Goal: Task Accomplishment & Management: Manage account settings

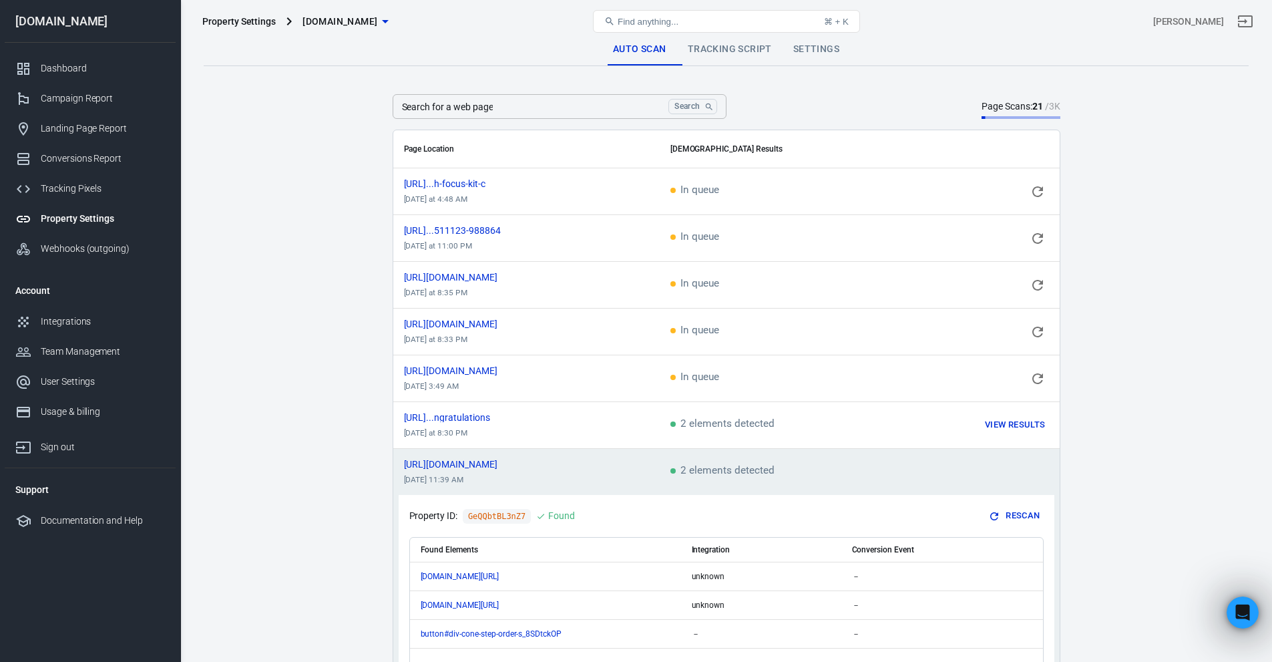
scroll to position [4096, 0]
click at [90, 211] on link "Property Settings" at bounding box center [90, 219] width 171 height 30
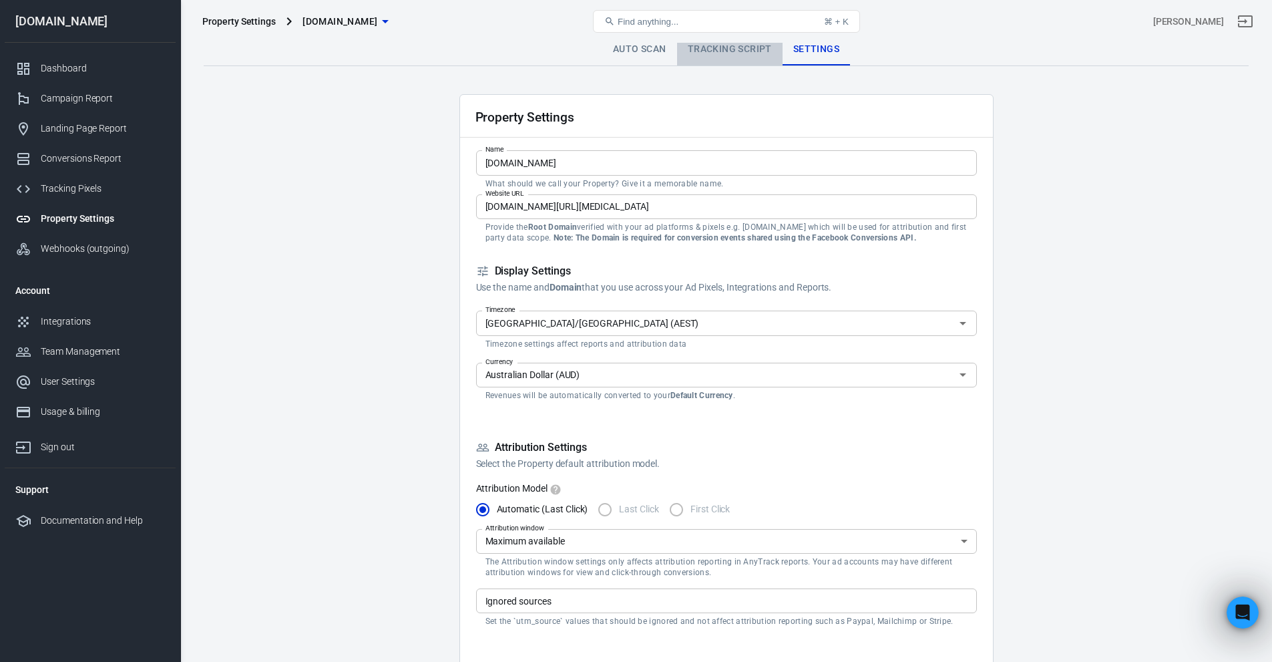
click at [746, 52] on link "Tracking Script" at bounding box center [730, 49] width 106 height 32
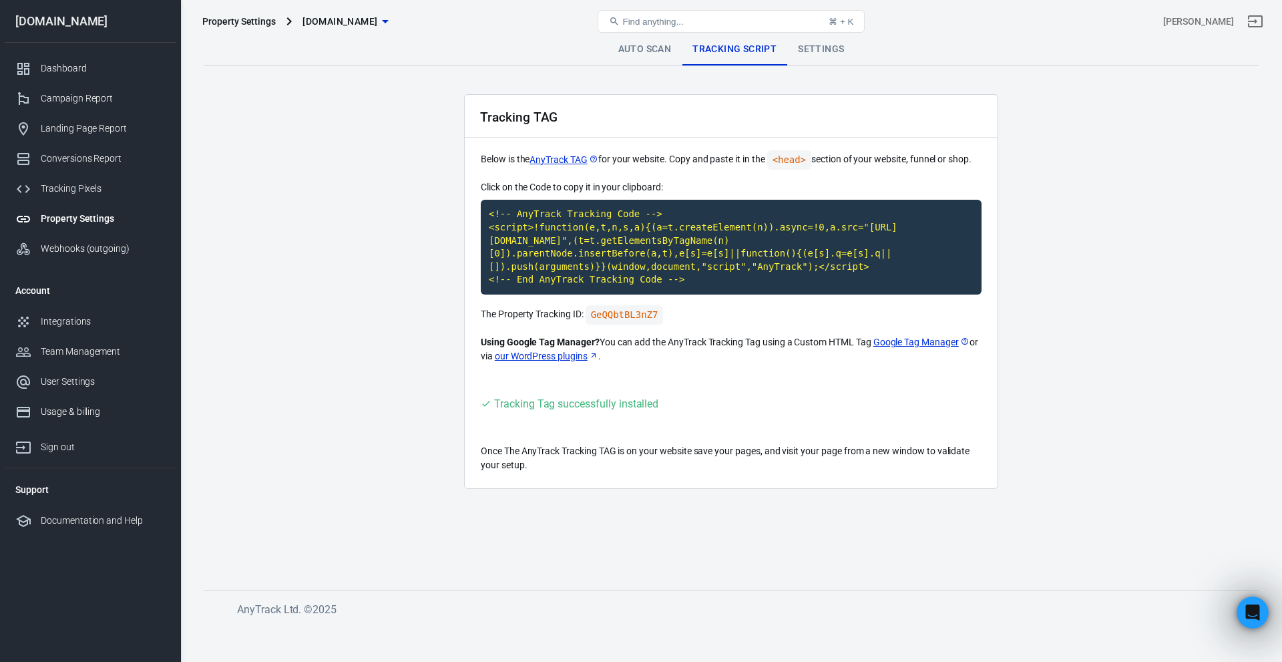
click at [649, 65] on div "Auto Scan Tracking Script Settings" at bounding box center [731, 49] width 1055 height 33
click at [94, 200] on link "Tracking Pixels" at bounding box center [90, 189] width 171 height 30
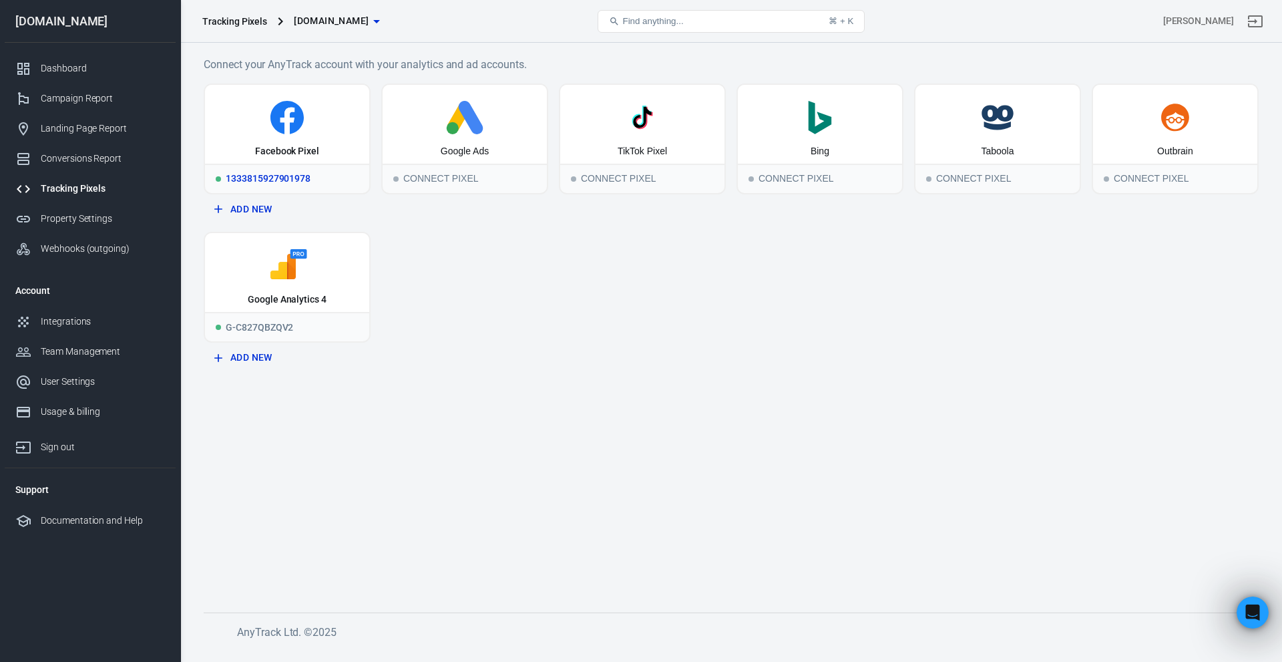
click at [282, 148] on div "Facebook Pixel" at bounding box center [287, 151] width 64 height 13
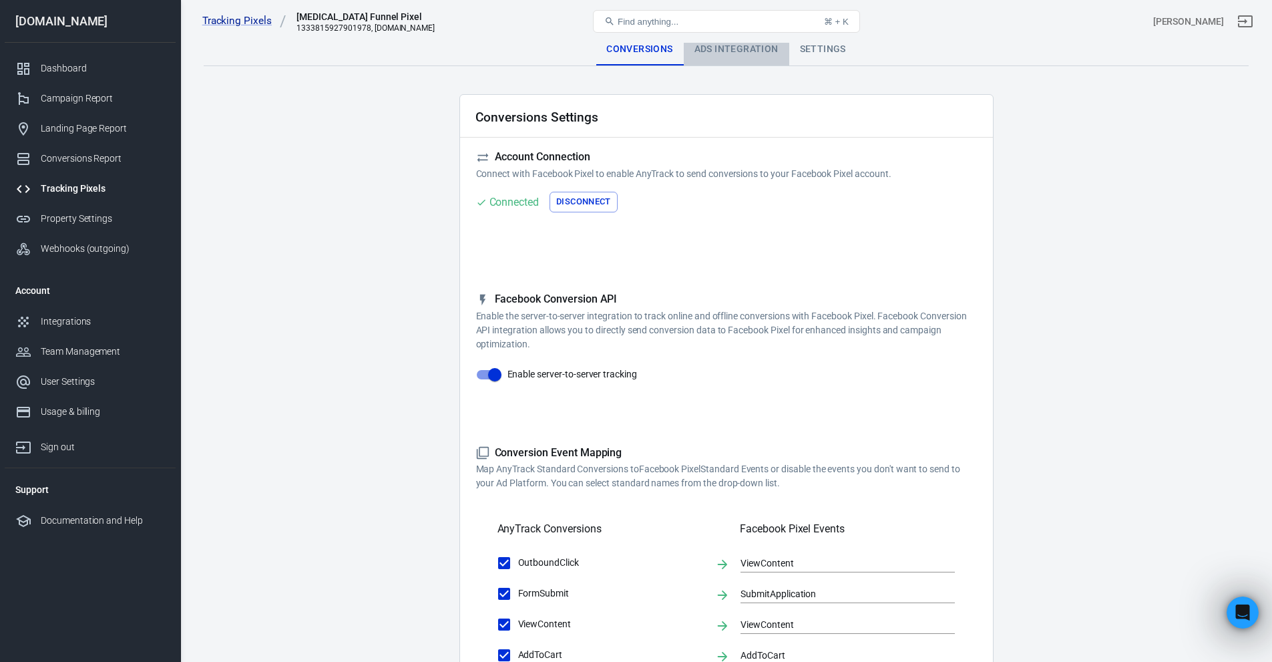
click at [741, 49] on div "Ads Integration" at bounding box center [737, 49] width 106 height 32
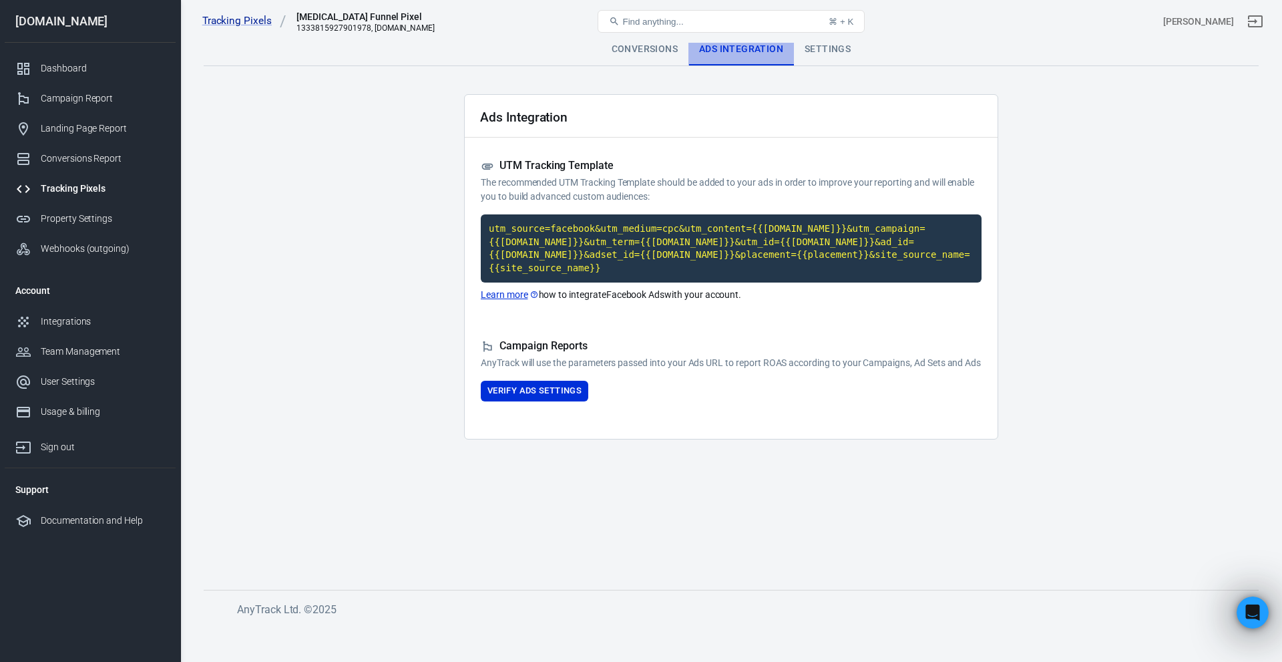
click at [792, 59] on div "Ads Integration" at bounding box center [741, 49] width 106 height 32
click at [825, 53] on div "Settings" at bounding box center [827, 49] width 67 height 32
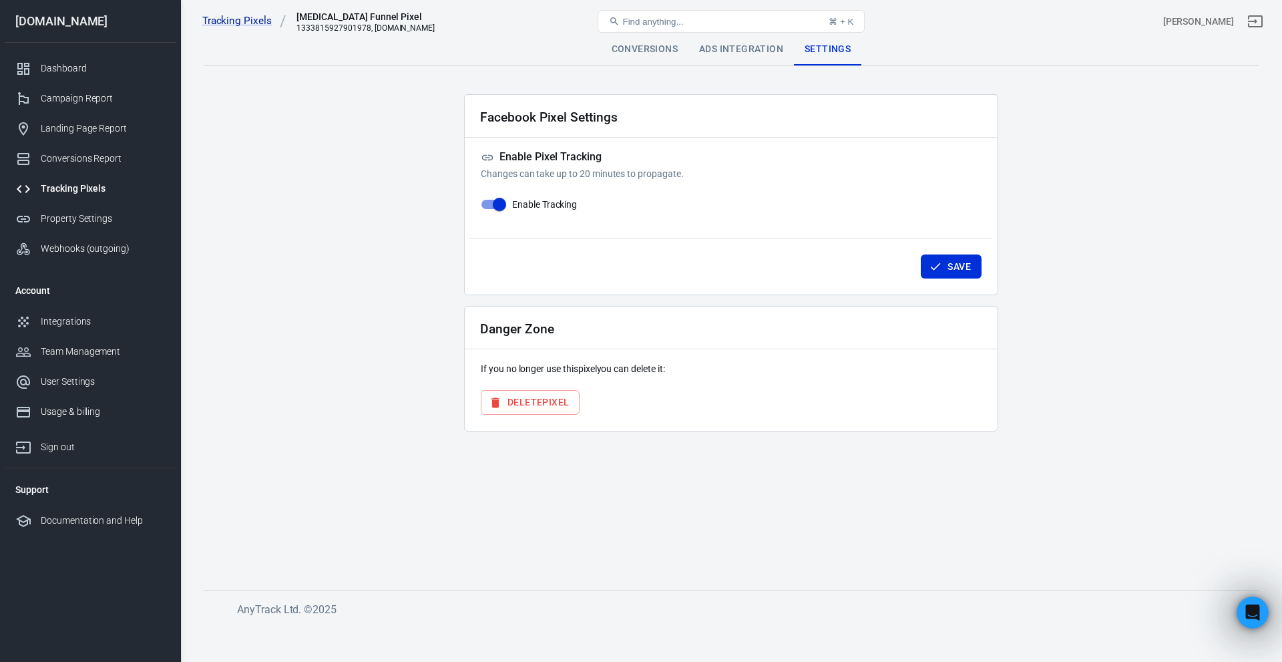
click at [660, 43] on div "Conversions" at bounding box center [644, 49] width 87 height 32
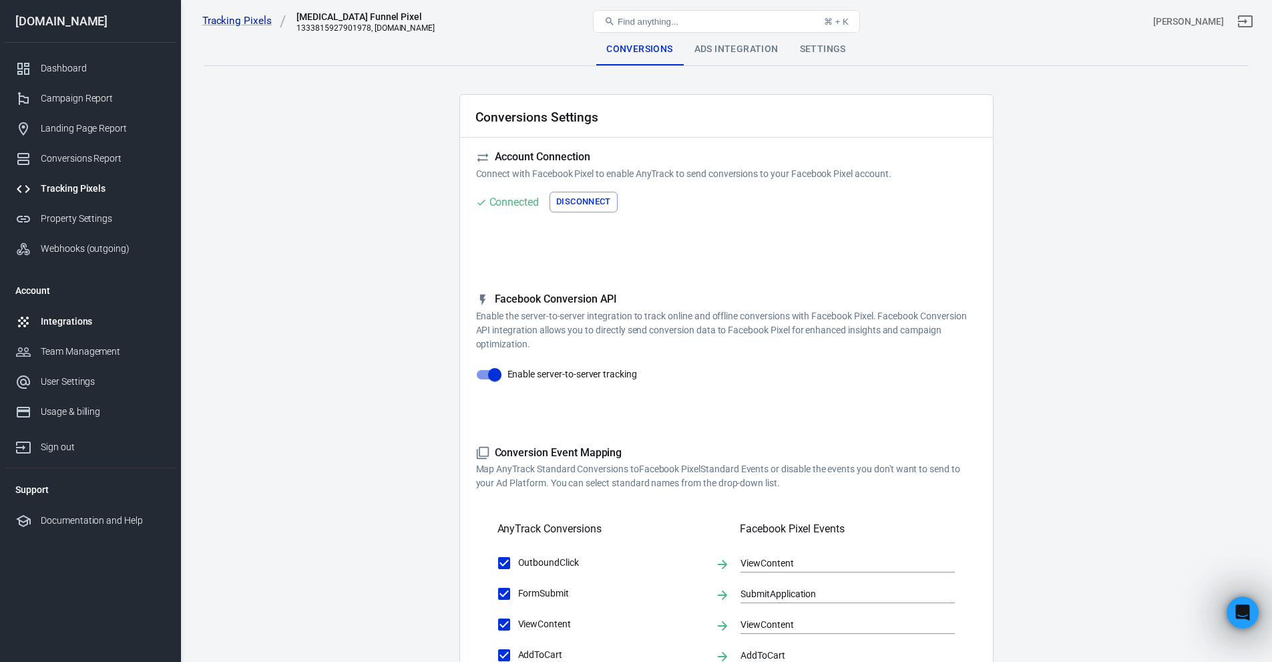
click at [75, 315] on div "Integrations" at bounding box center [103, 322] width 124 height 14
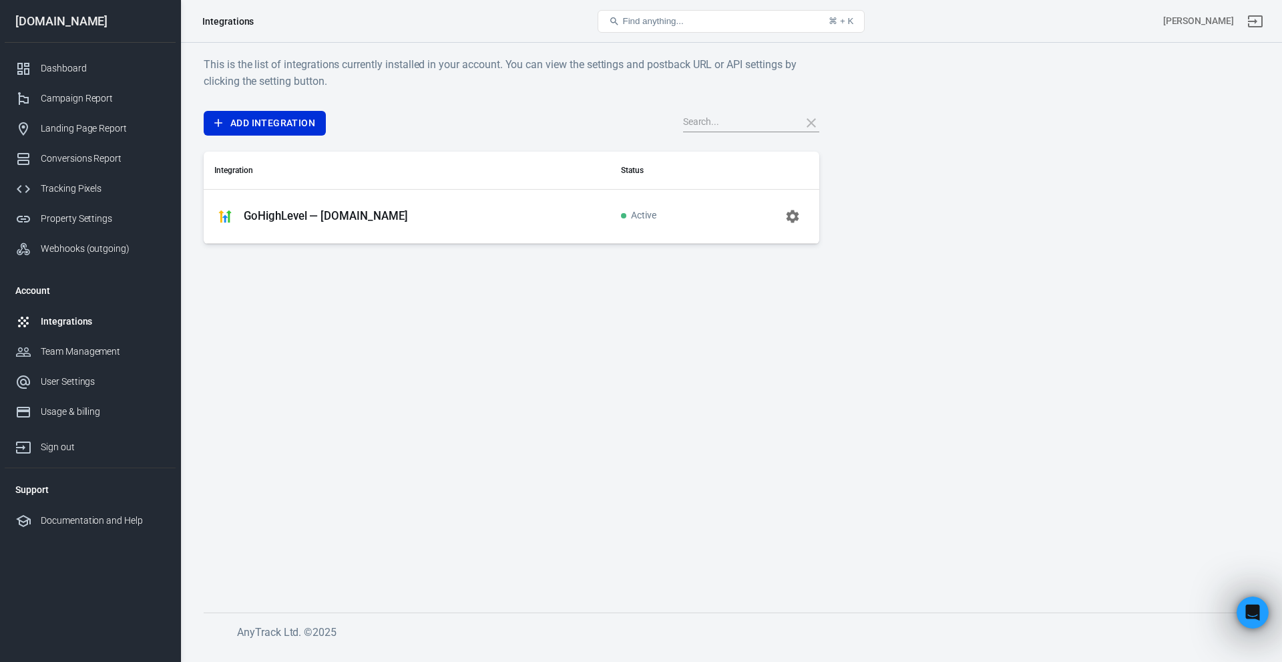
click at [379, 214] on p "GoHighLevel — [DOMAIN_NAME]" at bounding box center [326, 216] width 164 height 14
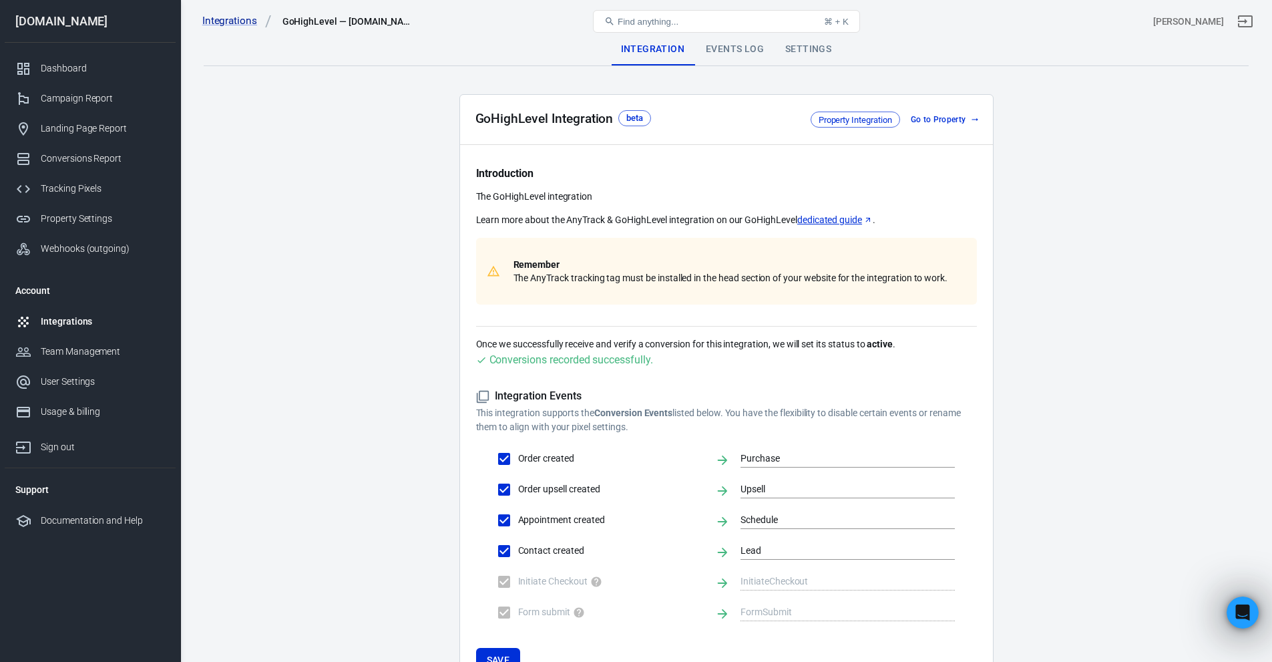
click at [931, 117] on link "Go to Property" at bounding box center [943, 120] width 77 height 14
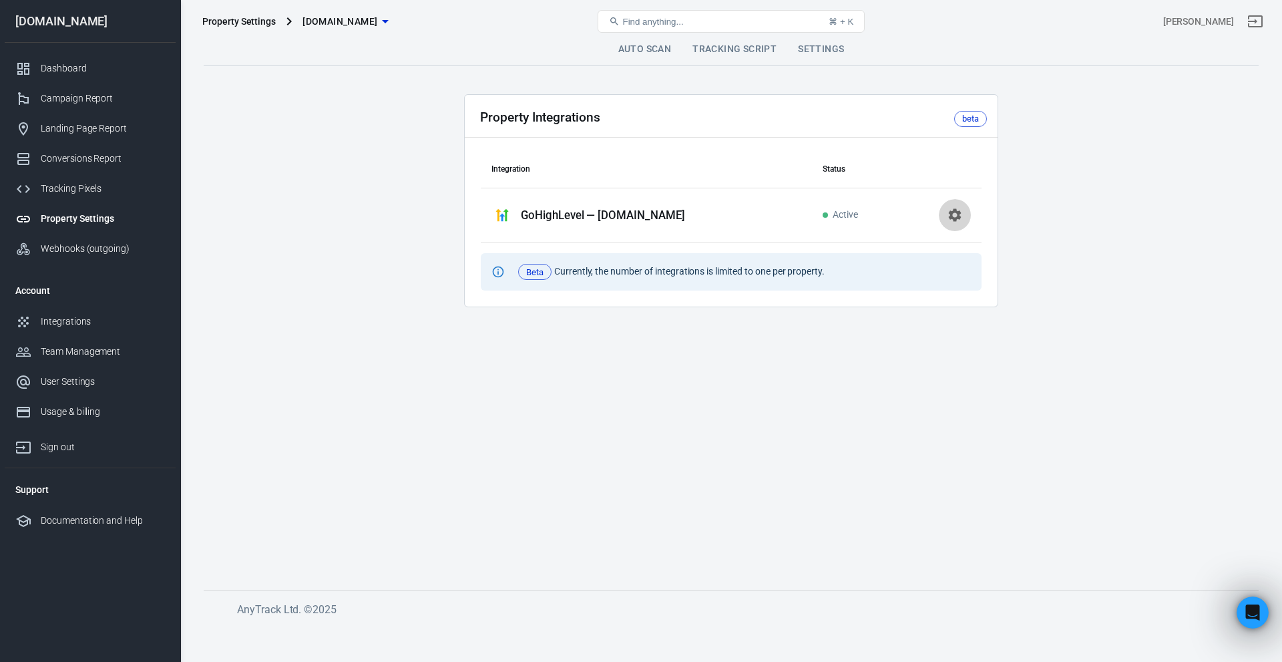
click at [946, 206] on button "button" at bounding box center [955, 215] width 32 height 32
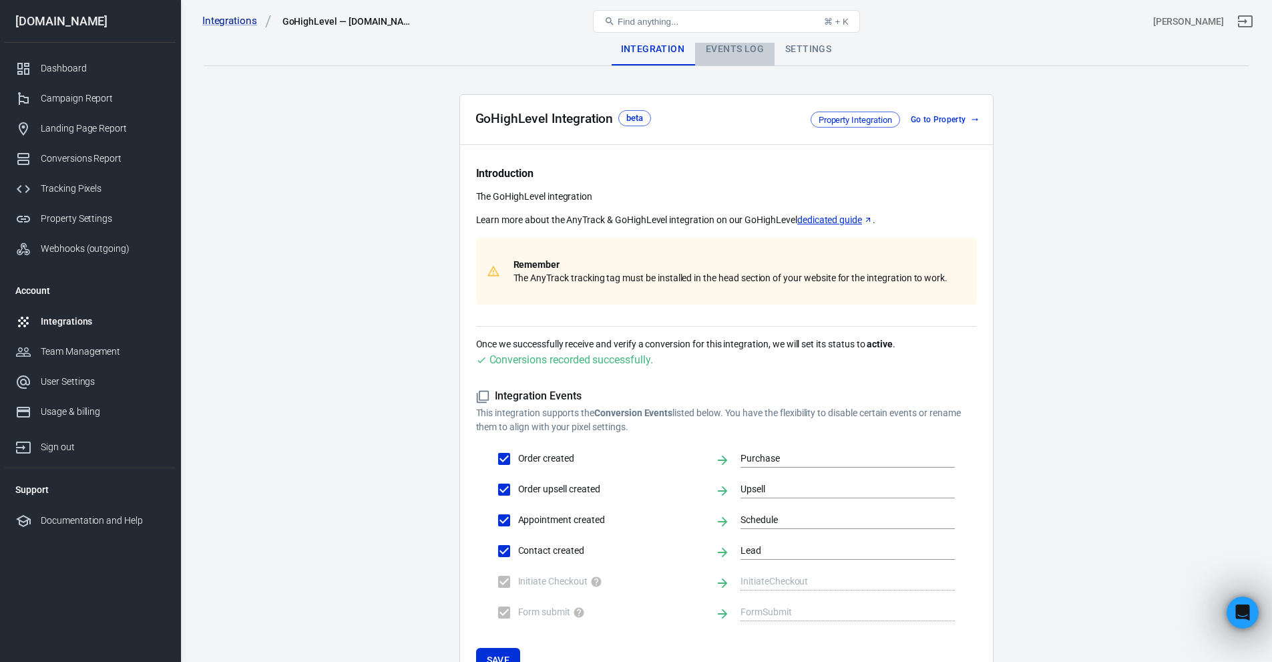
click at [735, 55] on div "Events Log" at bounding box center [734, 49] width 79 height 32
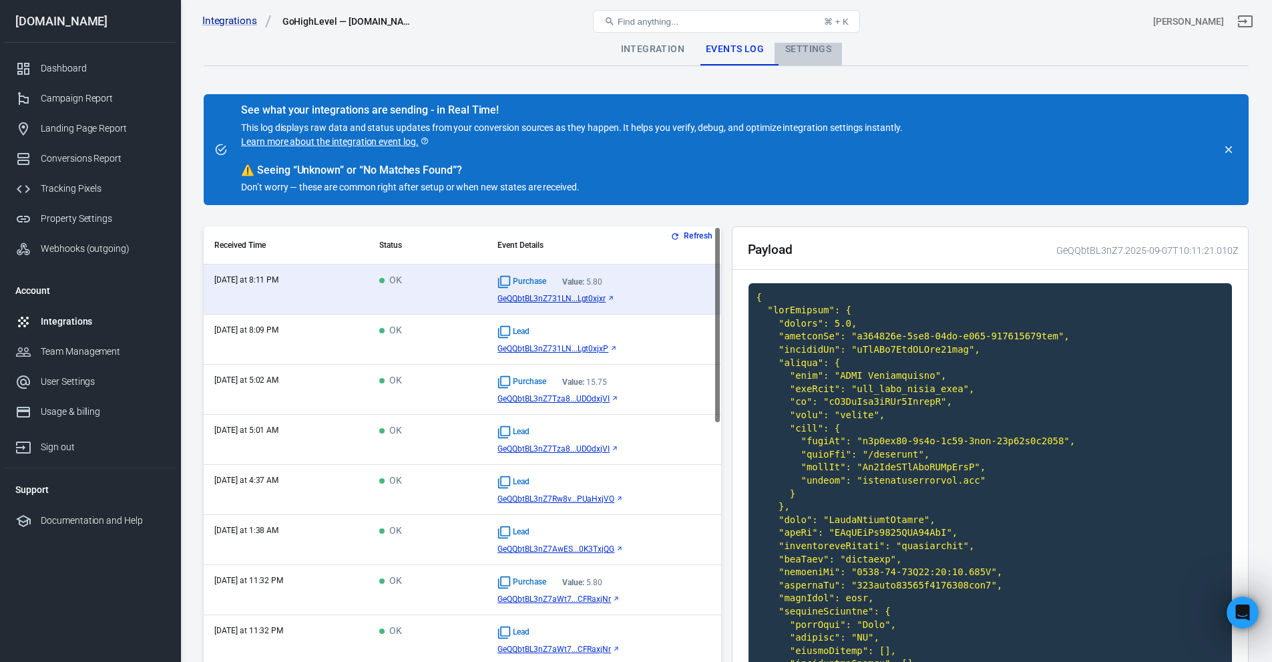
click at [813, 51] on div "Settings" at bounding box center [808, 49] width 67 height 32
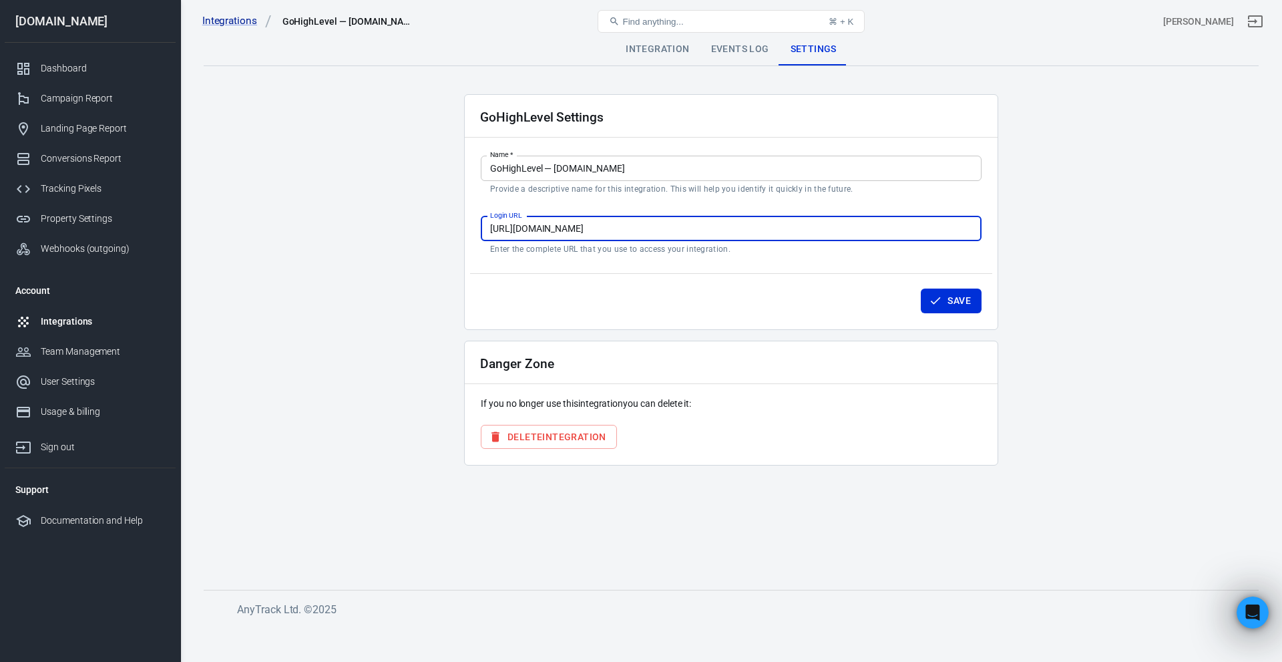
click at [657, 228] on input "[URL][DOMAIN_NAME]" at bounding box center [731, 228] width 501 height 25
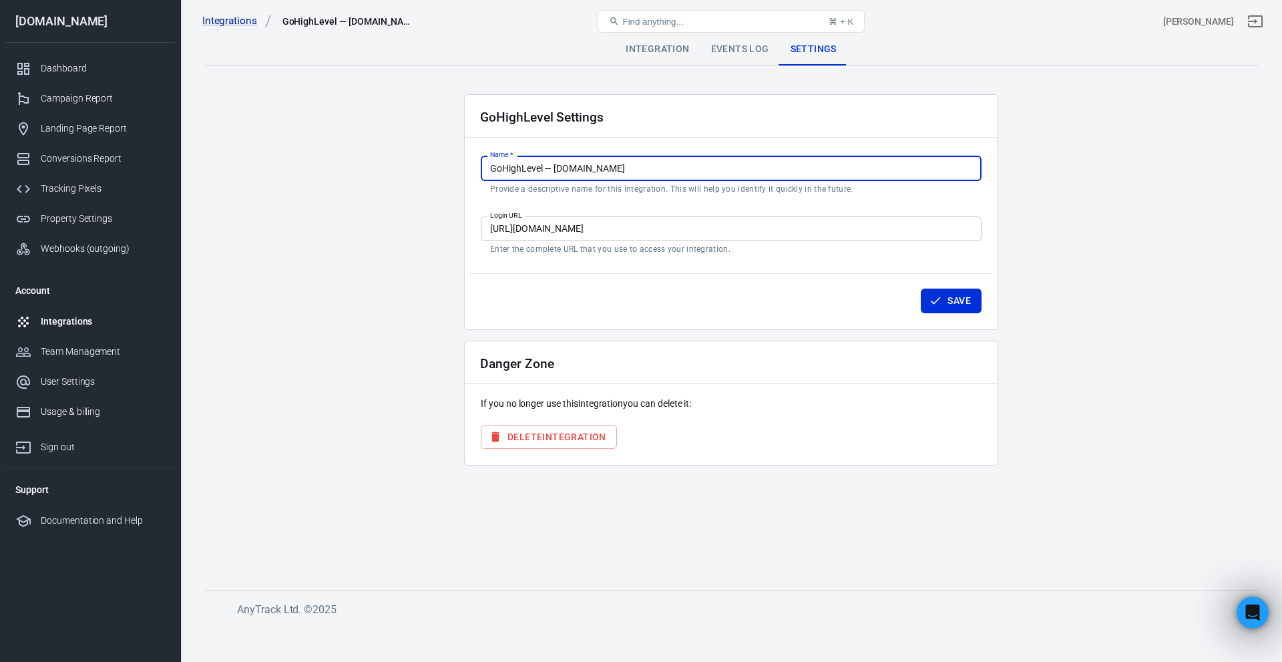
click at [666, 172] on input "GoHighLevel — [DOMAIN_NAME]" at bounding box center [731, 168] width 501 height 25
click at [666, 53] on div "Integration" at bounding box center [657, 49] width 85 height 32
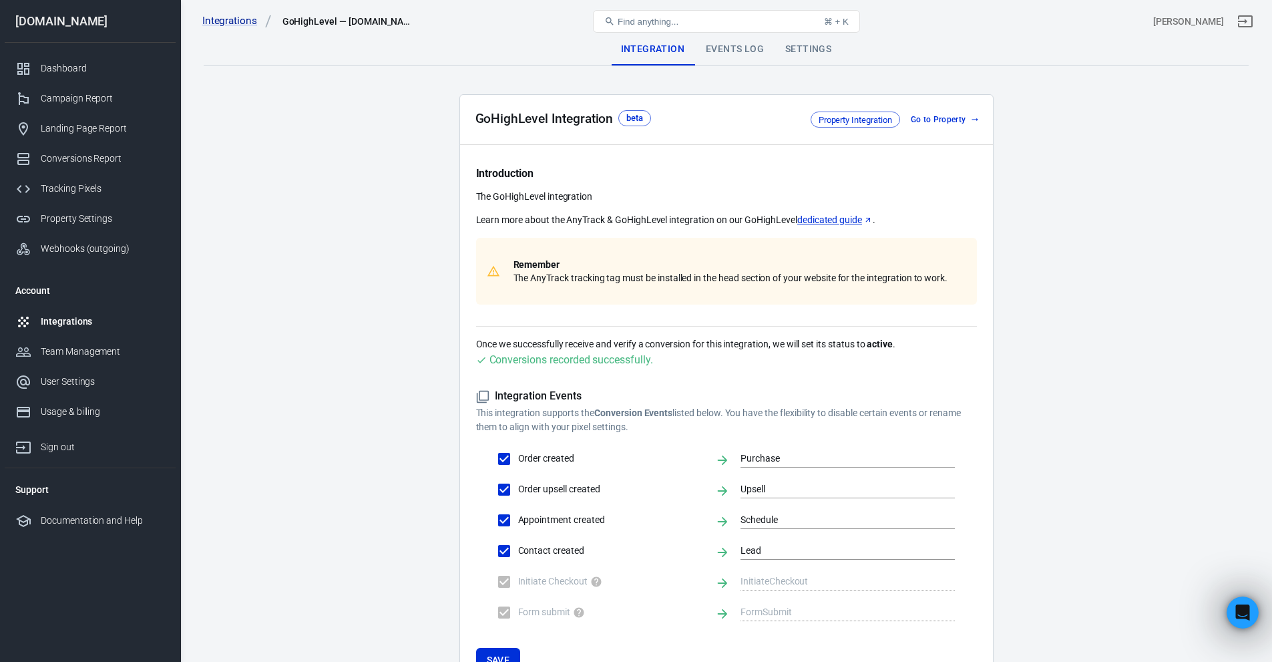
click at [823, 220] on link "dedicated guide" at bounding box center [834, 220] width 75 height 14
click at [68, 328] on div "Integrations" at bounding box center [103, 322] width 124 height 14
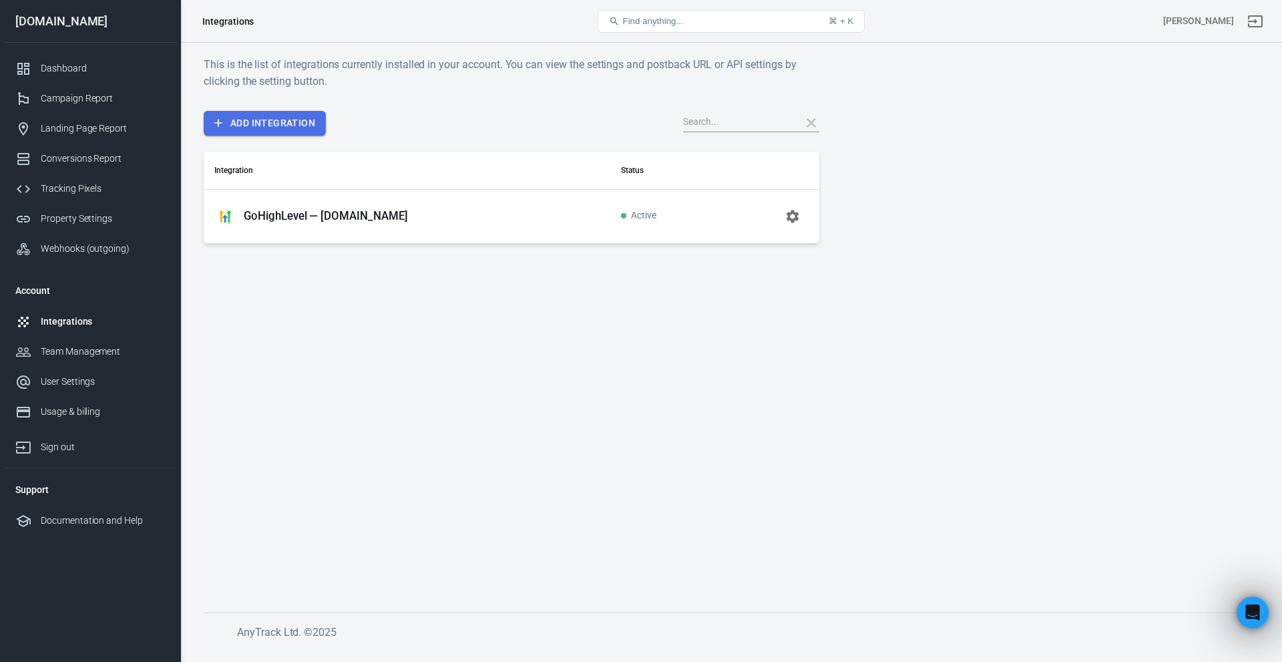
click at [286, 119] on link "Add Integration" at bounding box center [265, 123] width 122 height 25
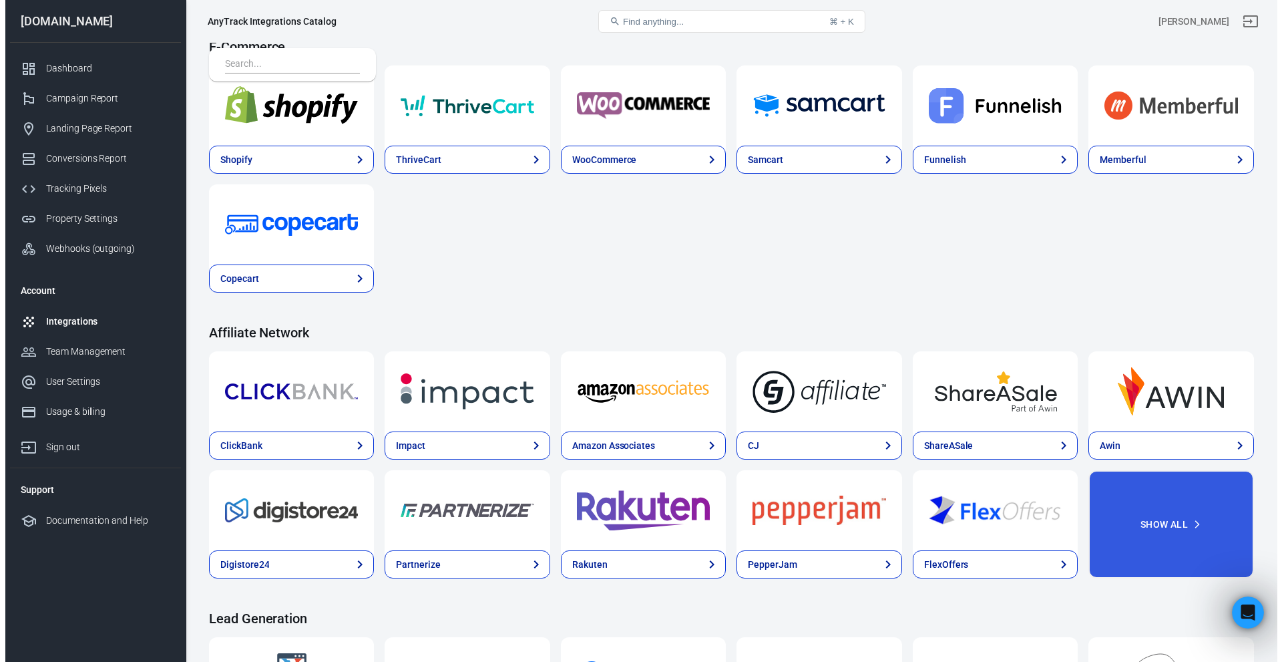
scroll to position [312, 0]
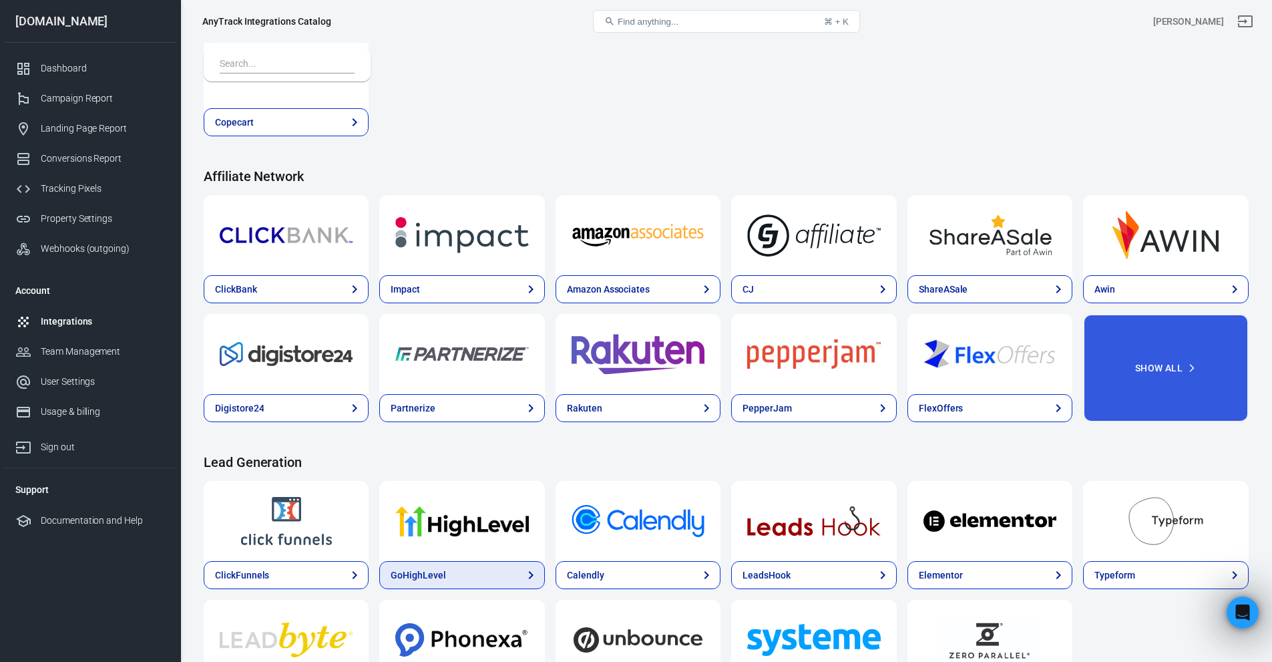
click at [430, 568] on div "GoHighLevel" at bounding box center [418, 575] width 55 height 14
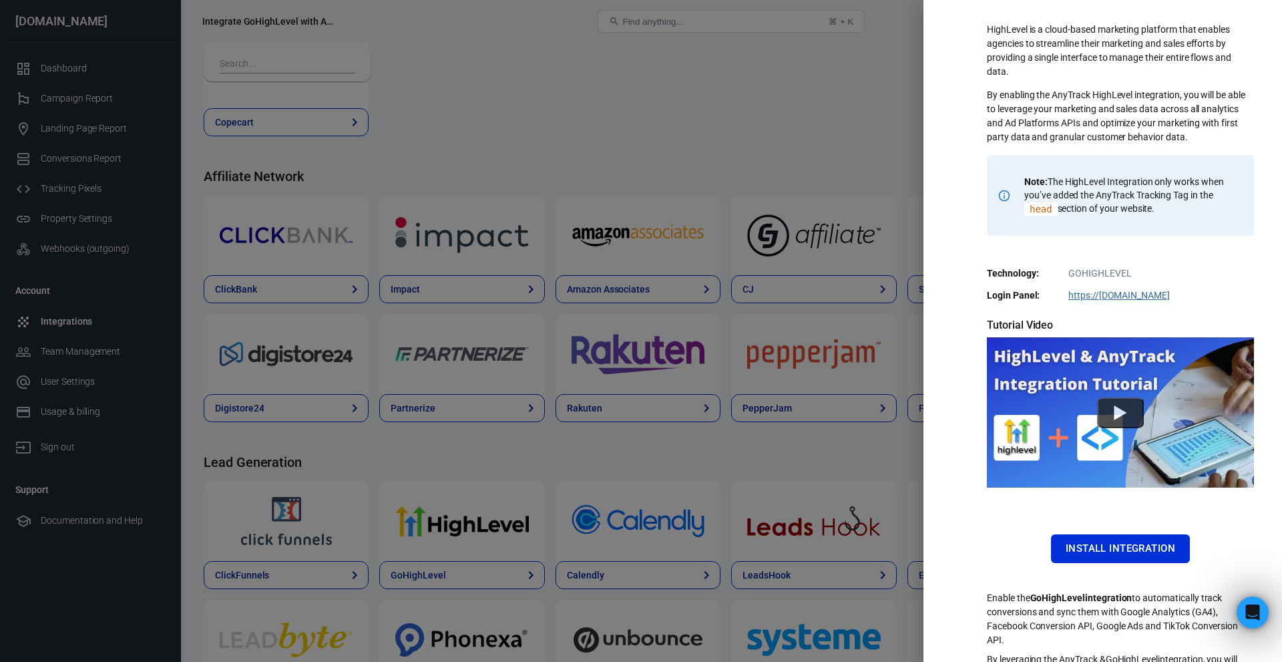
scroll to position [106, 0]
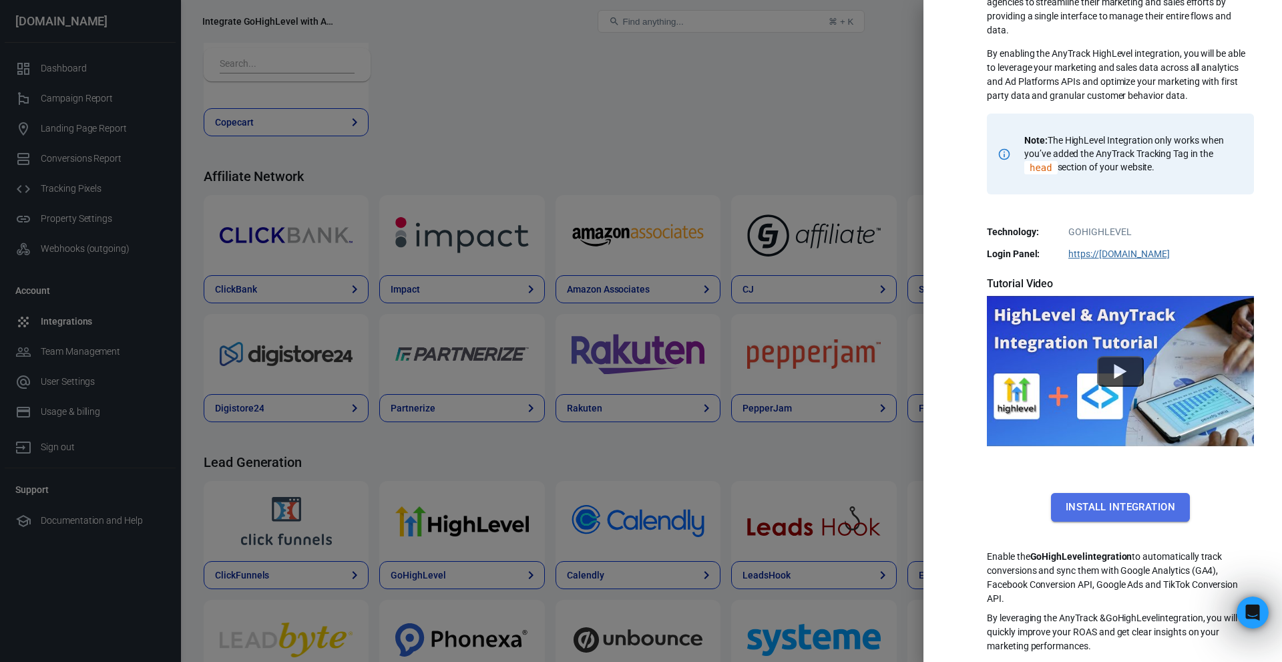
click at [1085, 508] on button "Install Integration" at bounding box center [1120, 507] width 139 height 28
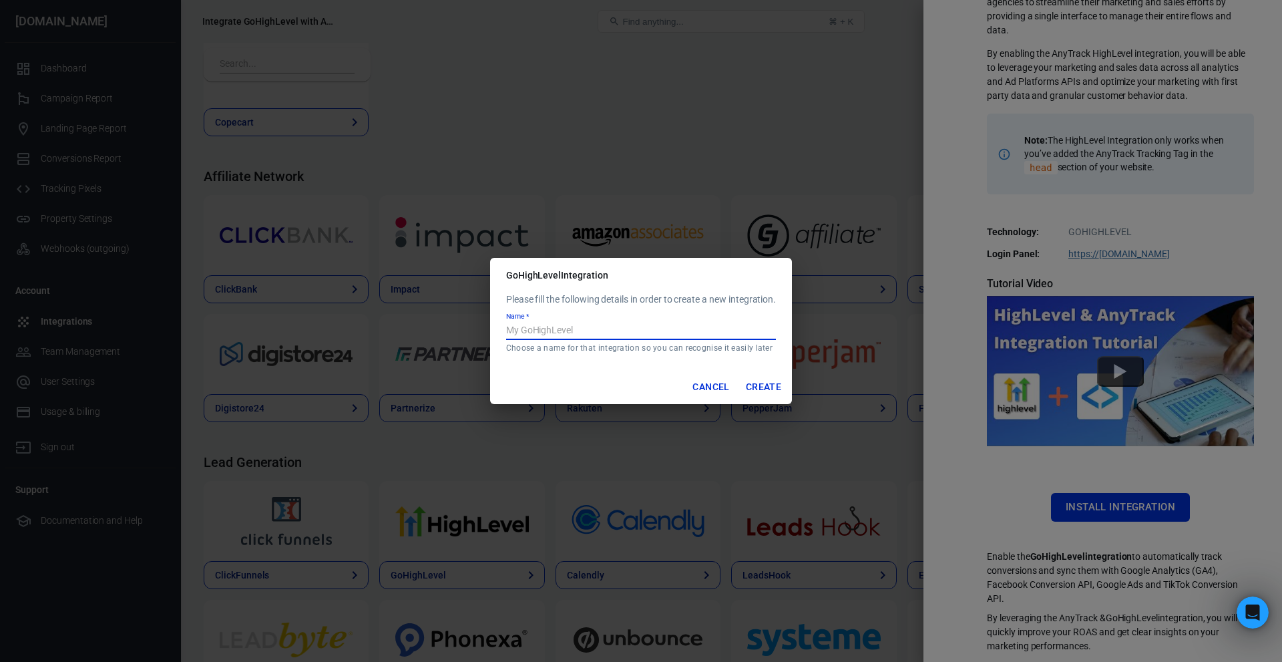
click at [692, 335] on input "Name   *" at bounding box center [641, 331] width 270 height 17
type input "GHL 2 test"
click at [766, 384] on button "Create" at bounding box center [764, 387] width 46 height 25
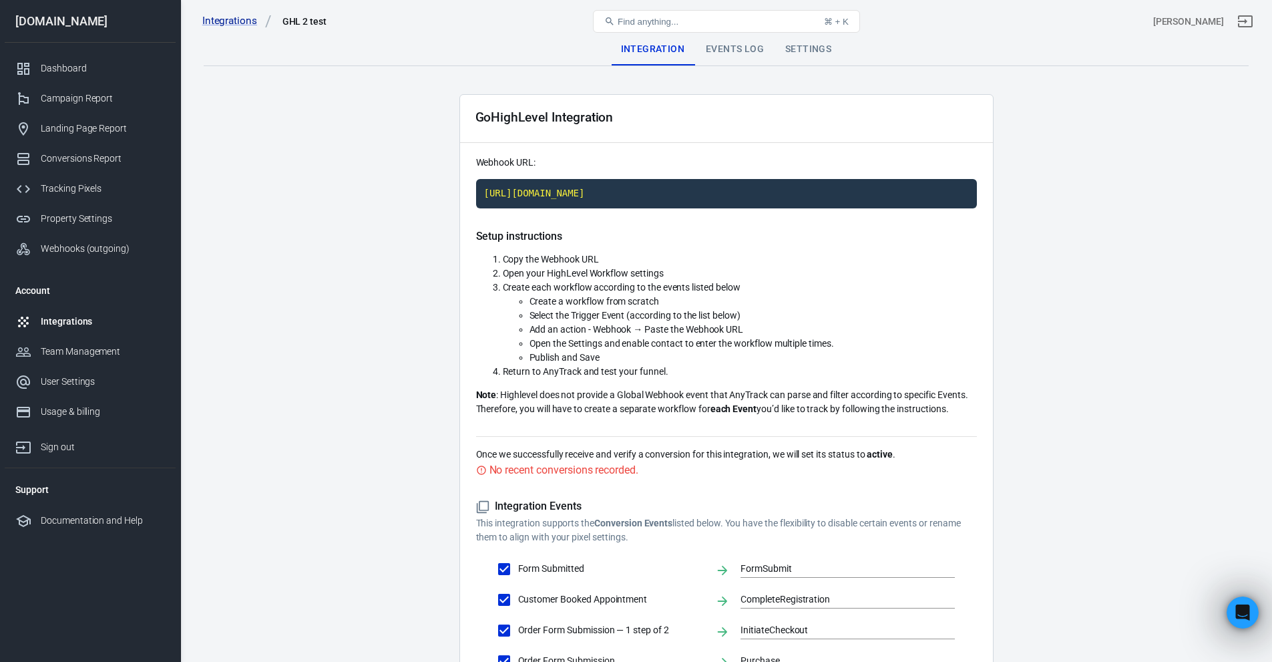
click at [89, 319] on div "Integrations" at bounding box center [103, 322] width 124 height 14
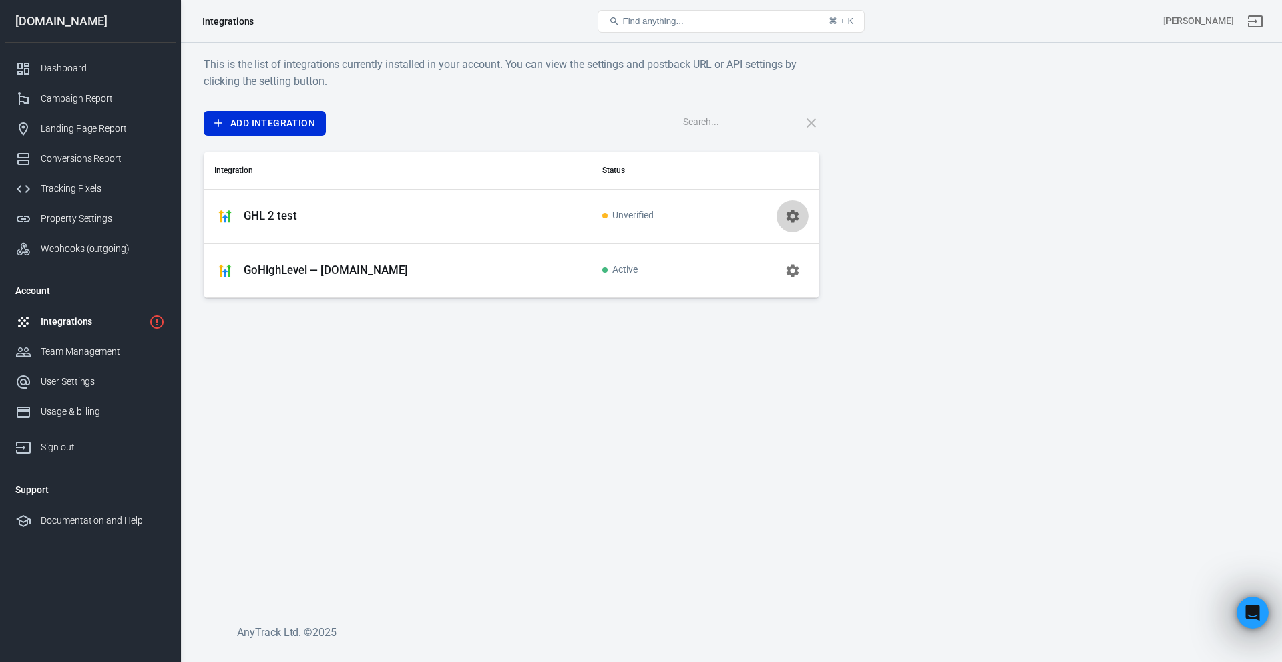
click at [795, 210] on icon "button" at bounding box center [793, 216] width 16 height 16
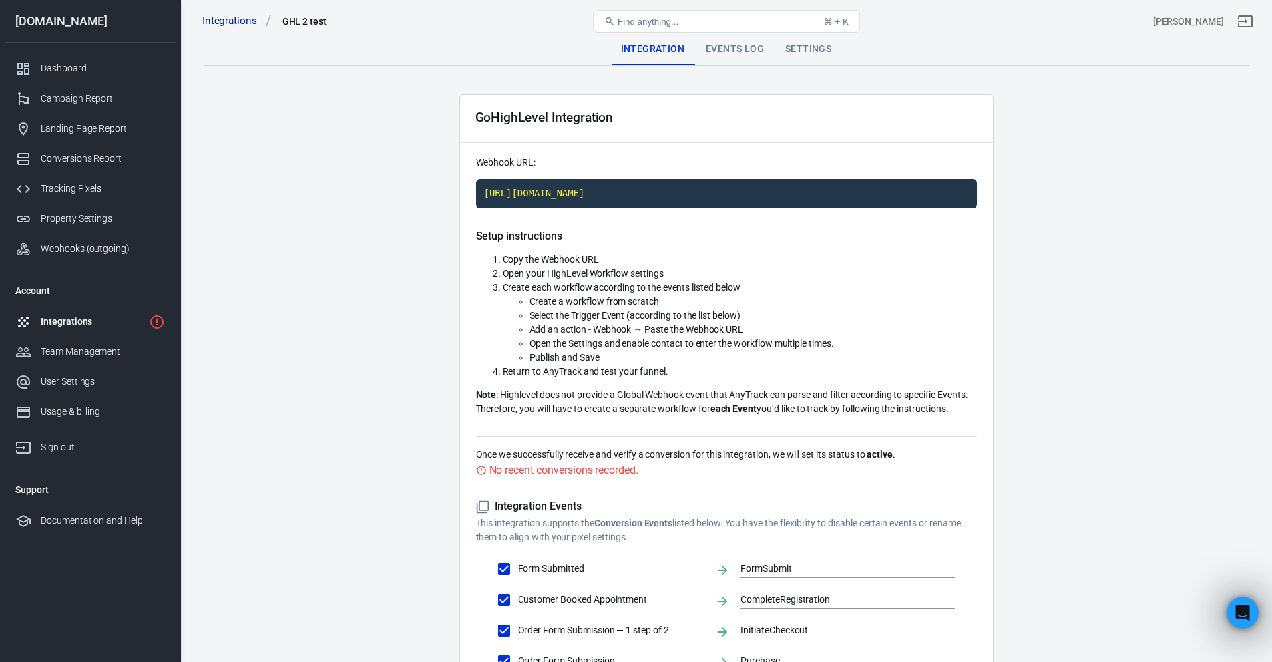
click at [799, 55] on div "Settings" at bounding box center [808, 49] width 67 height 32
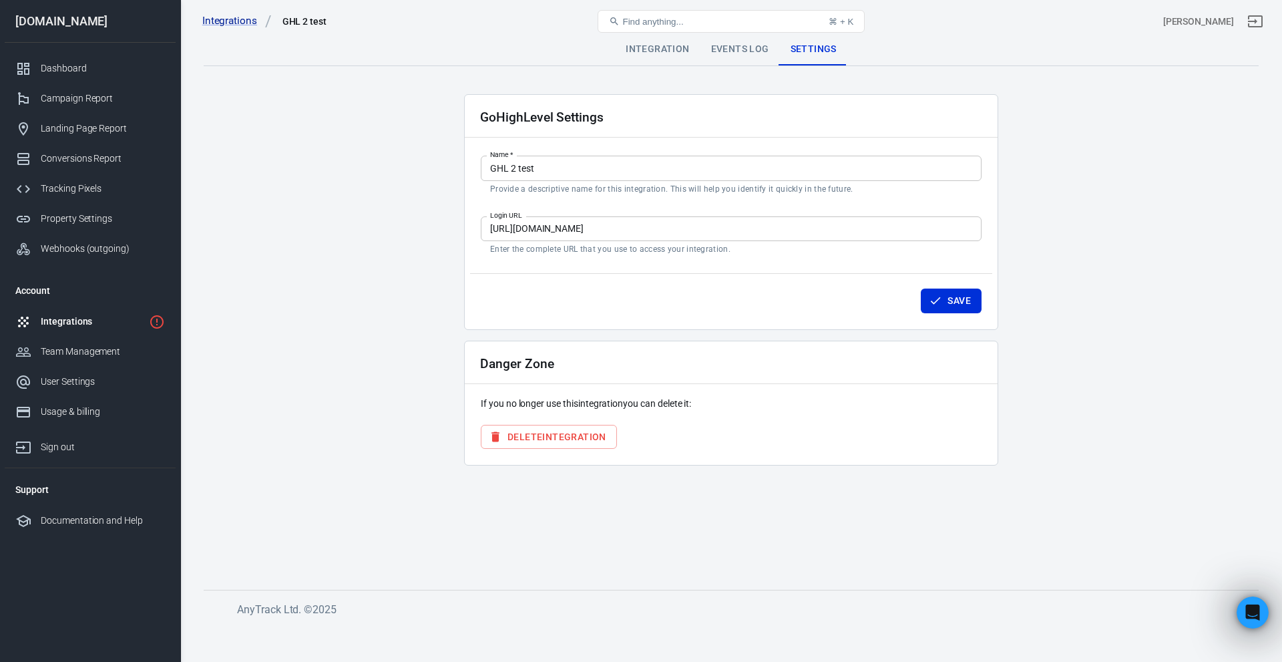
click at [508, 433] on button "Delete Integration" at bounding box center [549, 437] width 136 height 25
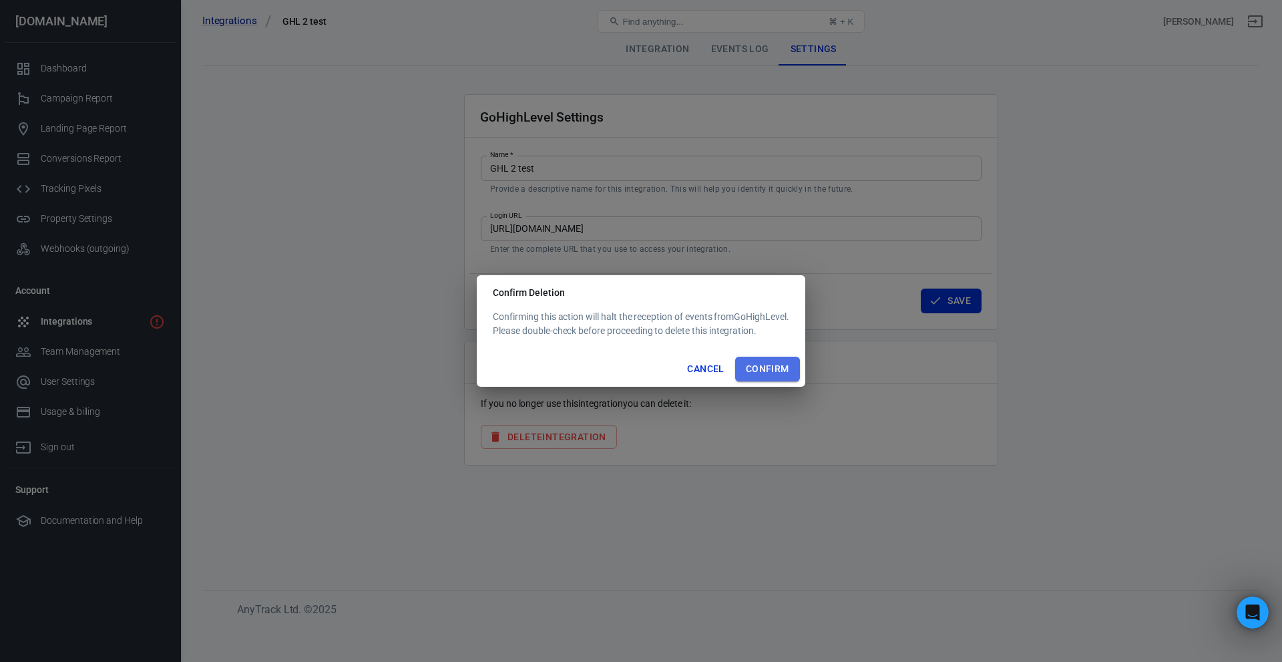
click at [757, 370] on button "Confirm" at bounding box center [767, 369] width 65 height 25
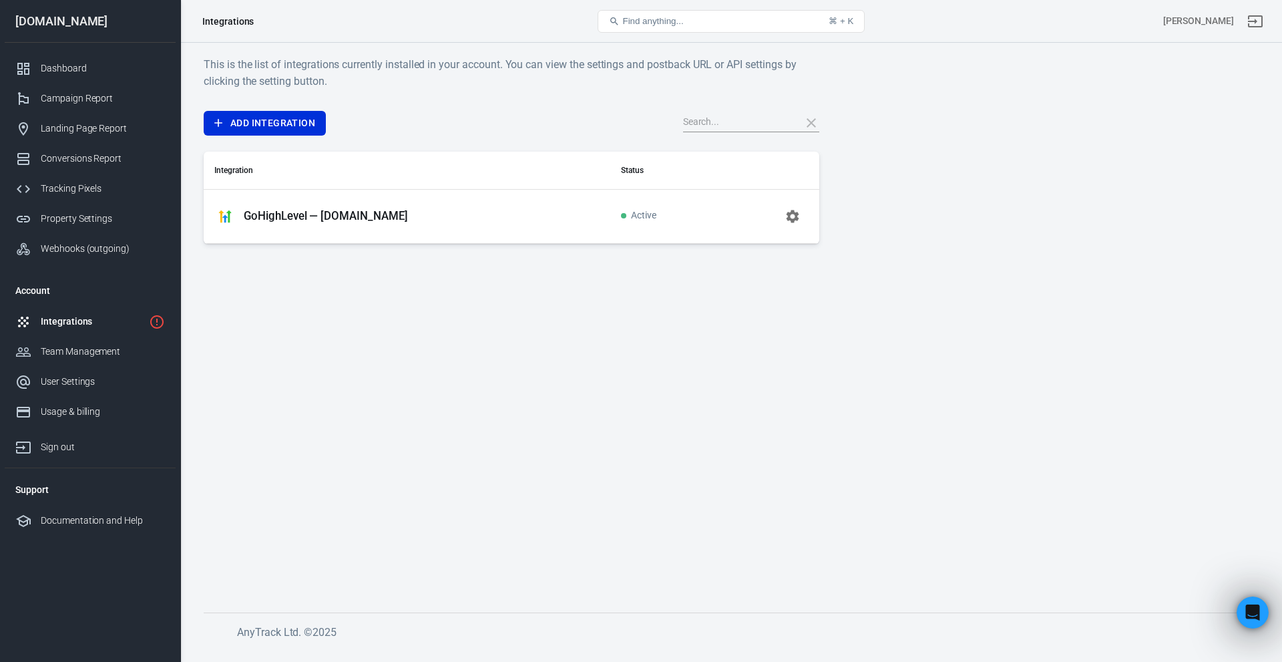
click at [408, 213] on p "GoHighLevel — [DOMAIN_NAME]" at bounding box center [326, 216] width 164 height 14
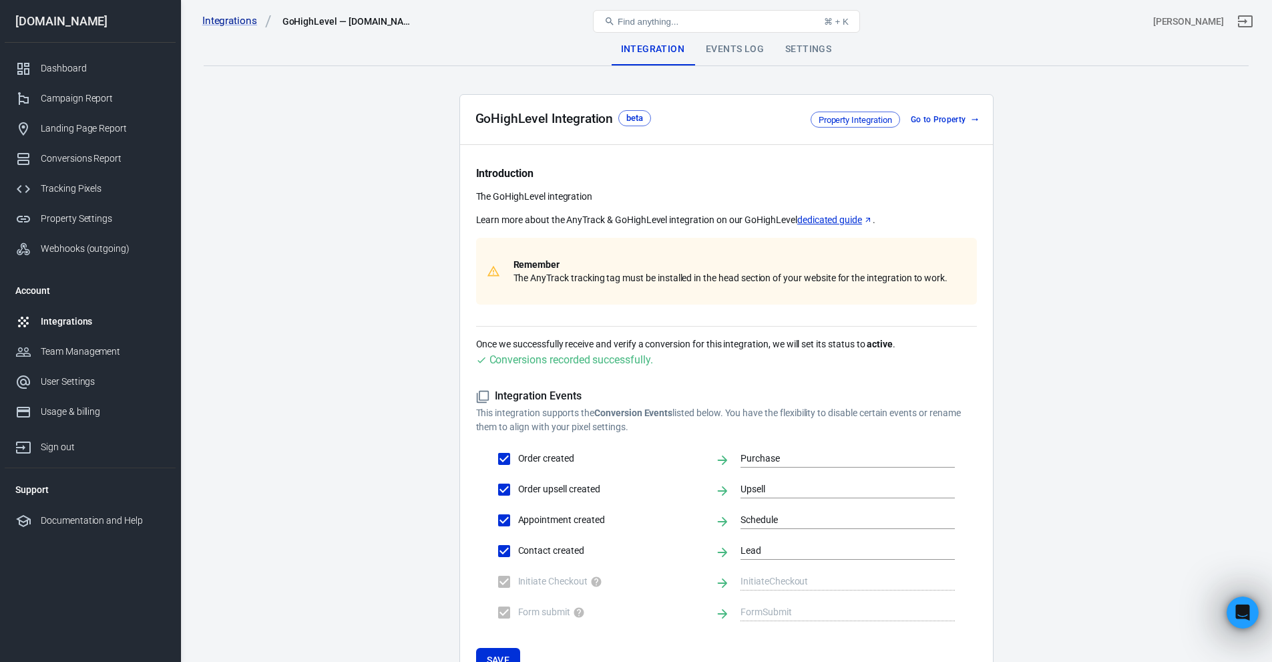
click at [630, 113] on div "beta" at bounding box center [634, 118] width 17 height 13
click at [534, 114] on div "GoHighLevel Integration" at bounding box center [544, 119] width 138 height 14
click at [738, 58] on div "Events Log" at bounding box center [734, 49] width 79 height 32
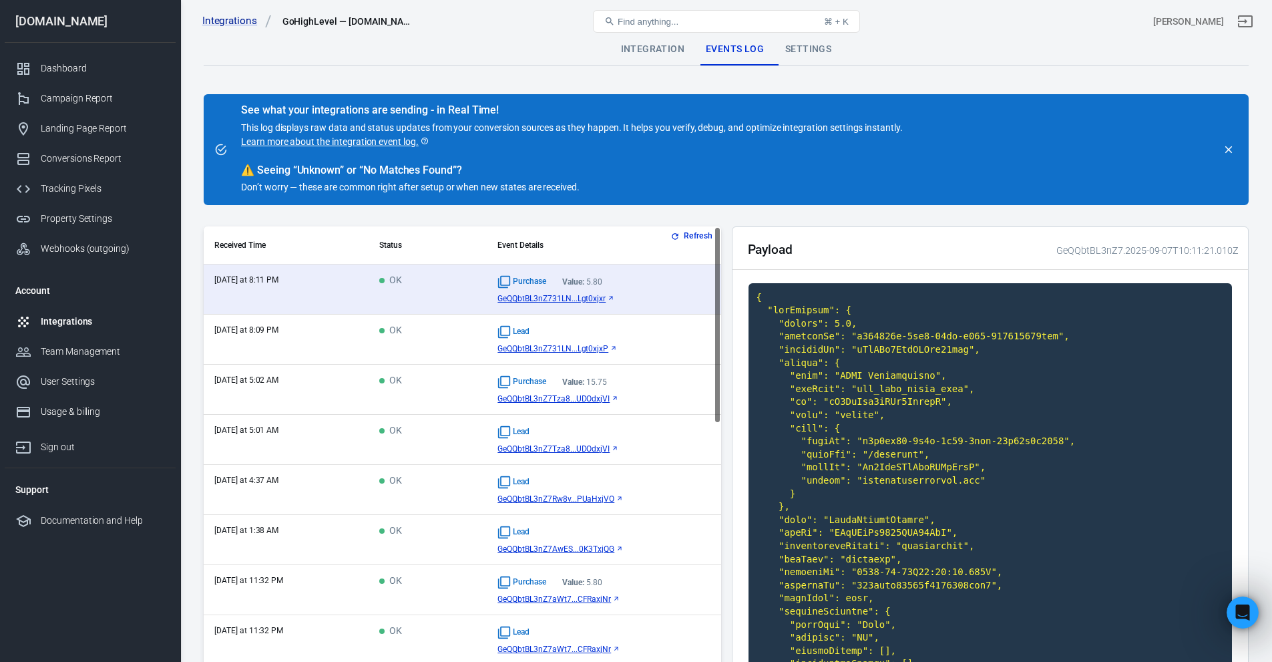
click at [808, 37] on div "Find anything... ⌘ + K" at bounding box center [726, 21] width 349 height 32
click at [804, 51] on div "Settings" at bounding box center [808, 49] width 67 height 32
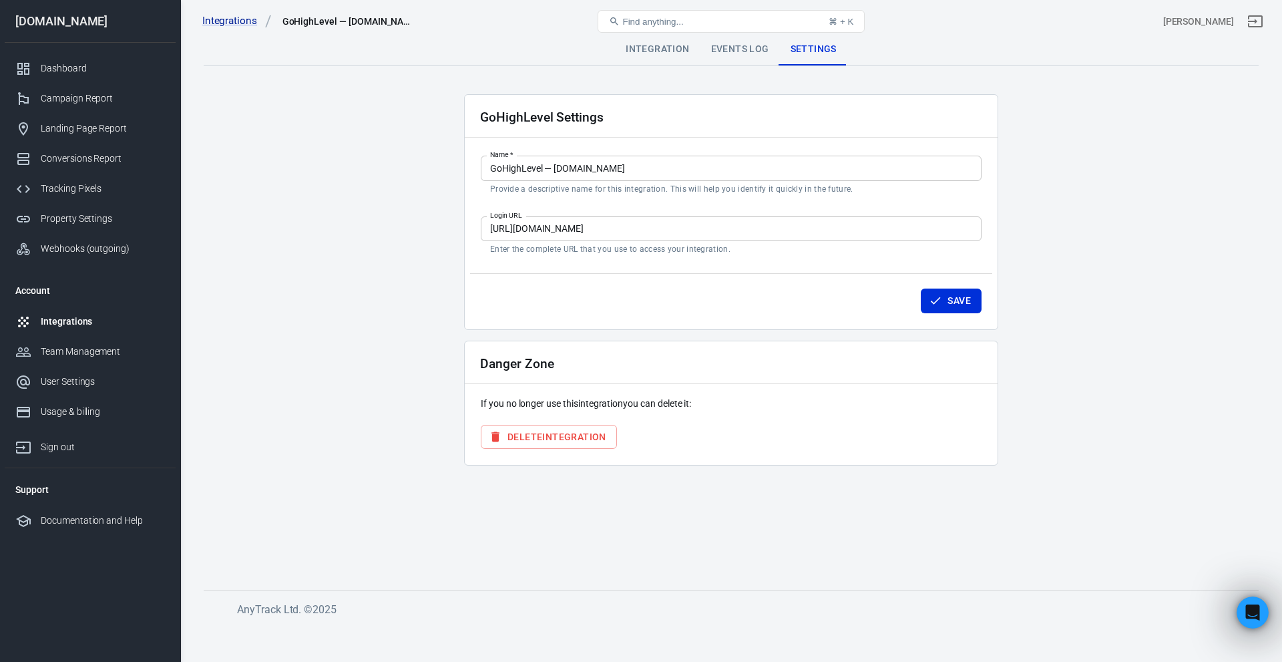
click at [1234, 623] on div "Integration Events Log Settings GoHighLevel Settings Name   * GoHighLevel — [DO…" at bounding box center [731, 334] width 1102 height 583
click at [1239, 616] on div "Open Intercom Messenger" at bounding box center [1251, 610] width 44 height 44
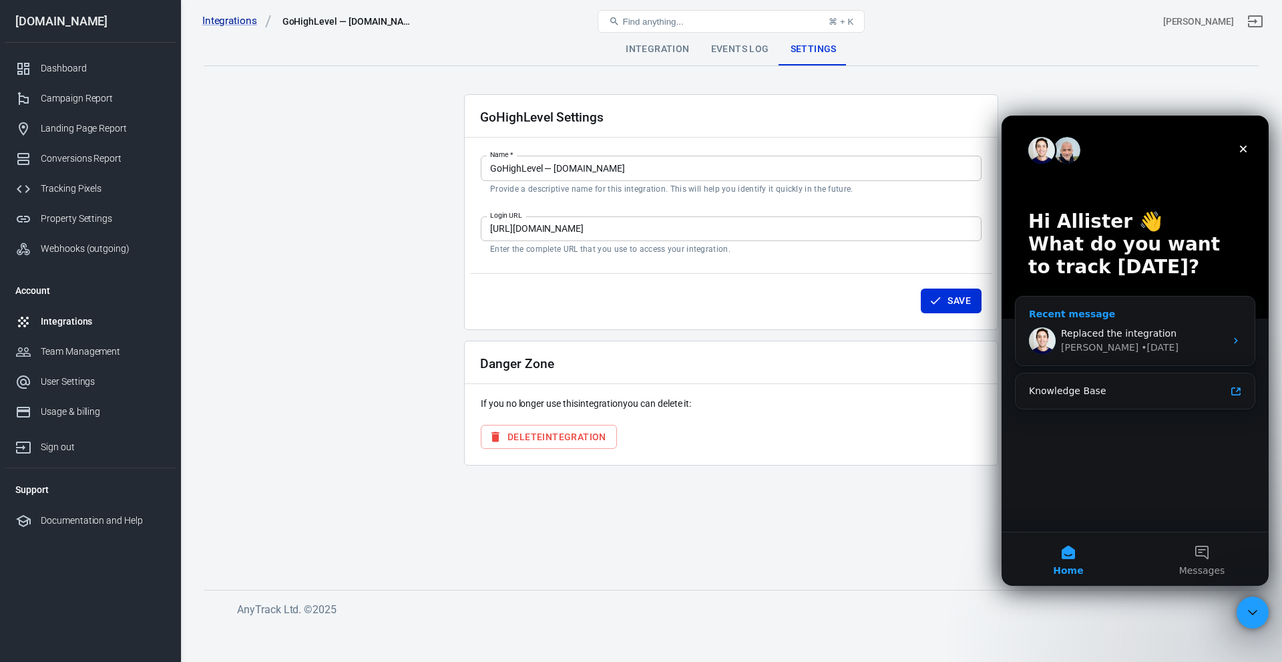
click at [1120, 333] on span "Replaced the integration" at bounding box center [1119, 333] width 116 height 11
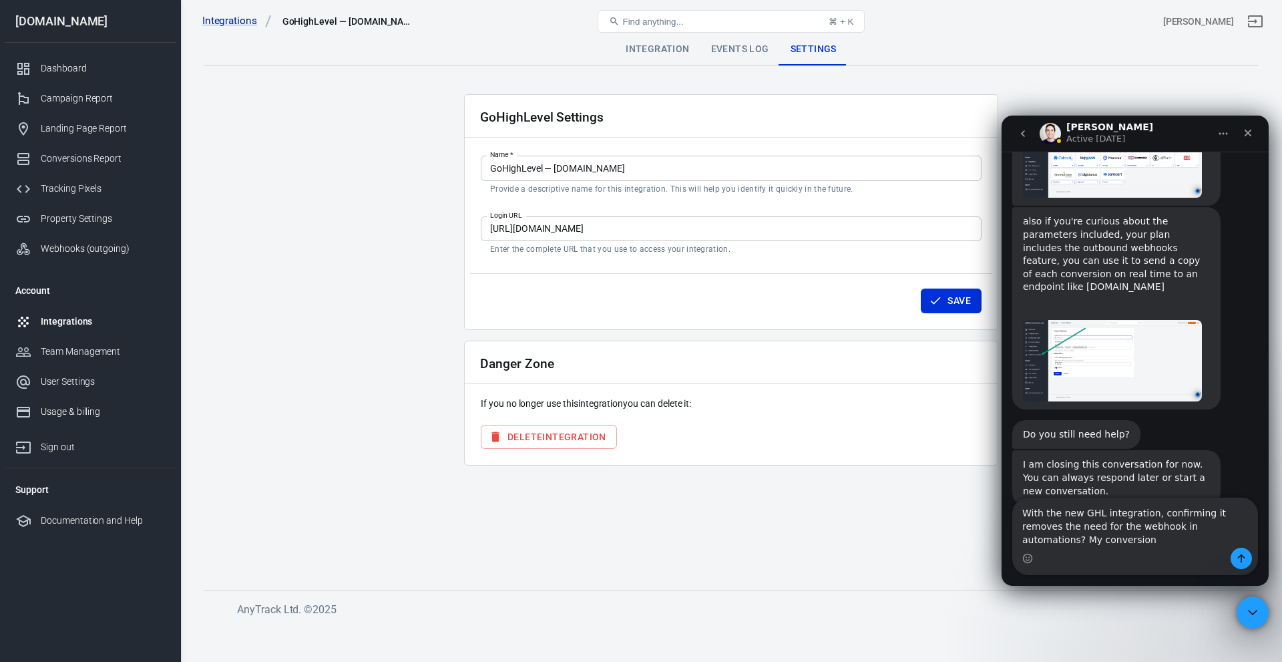
scroll to position [4123, 0]
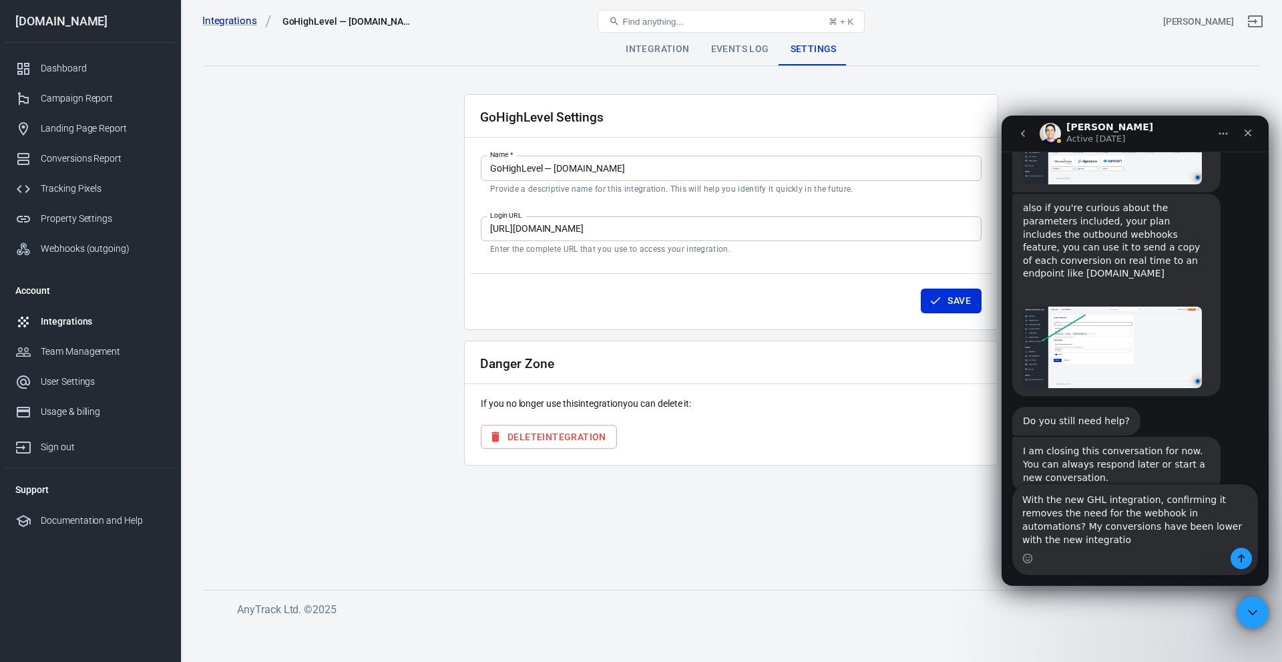
type textarea "With the new GHL integration, confirming it removes the need for the webhook in…"
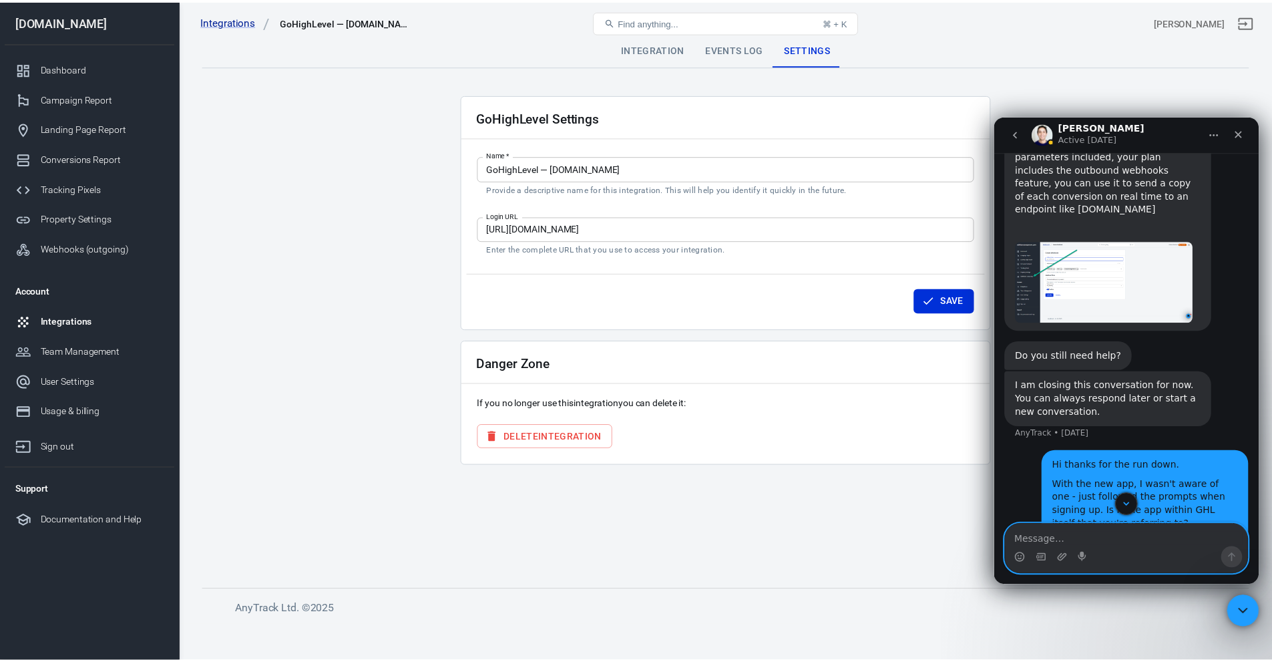
scroll to position [4193, 0]
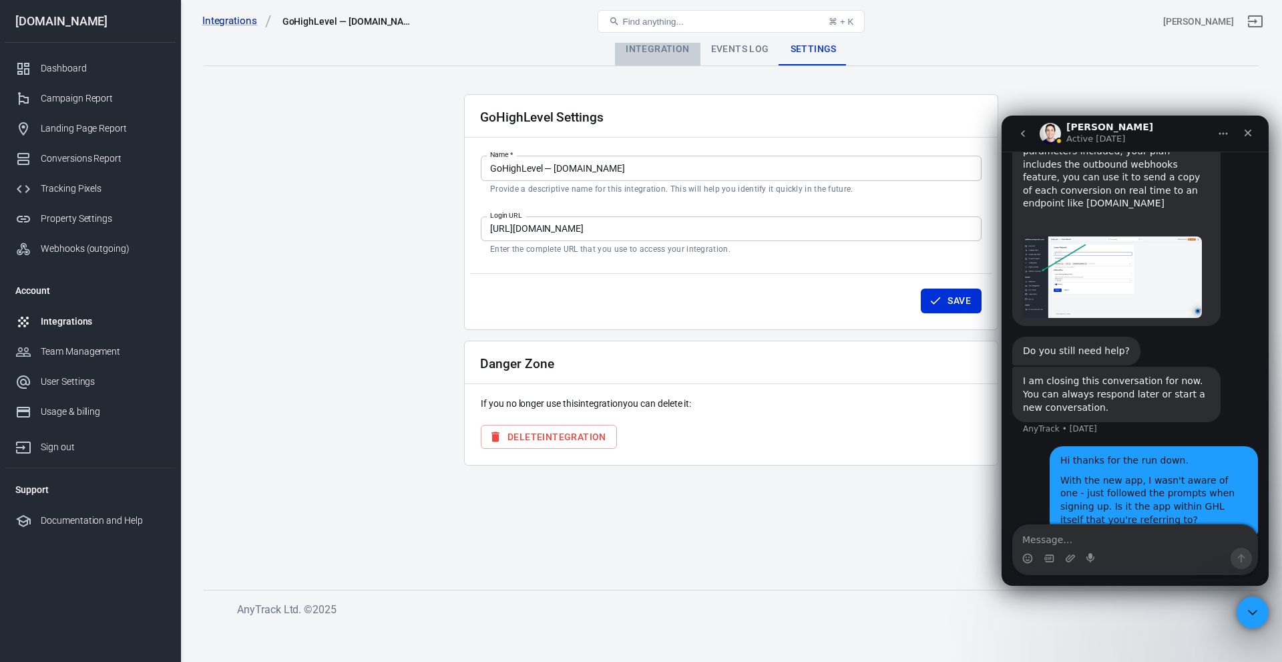
click at [668, 50] on div "Integration" at bounding box center [657, 49] width 85 height 32
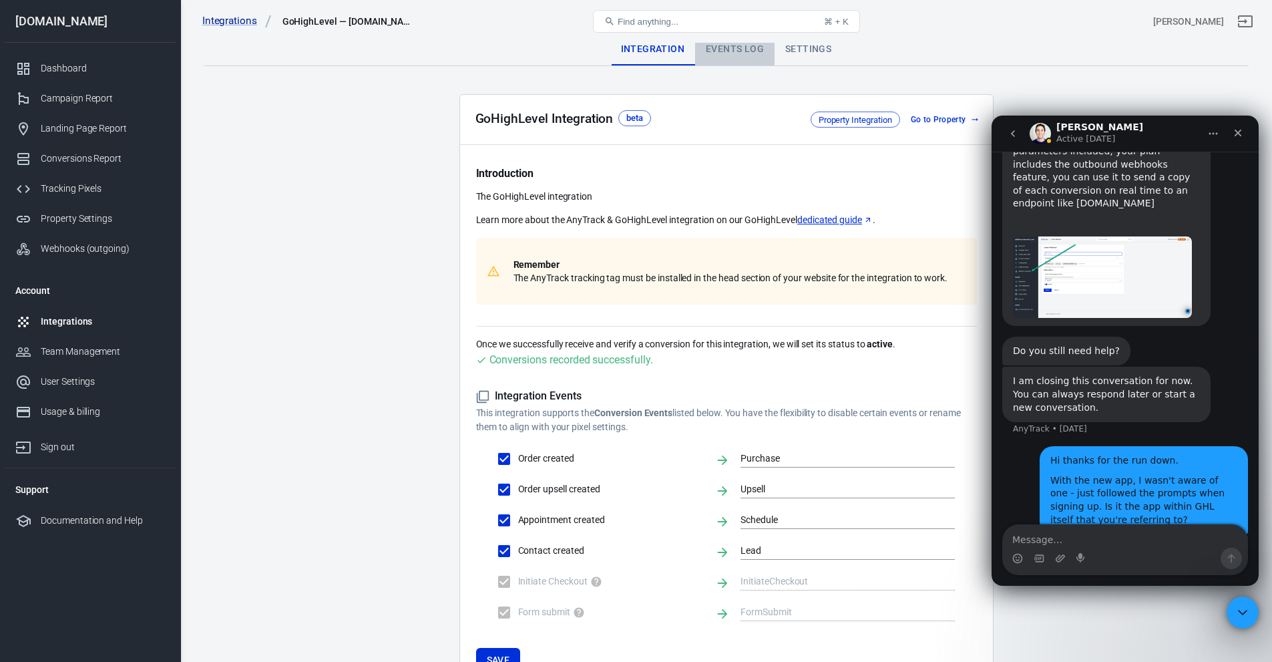
click at [743, 53] on div "Events Log" at bounding box center [734, 49] width 79 height 32
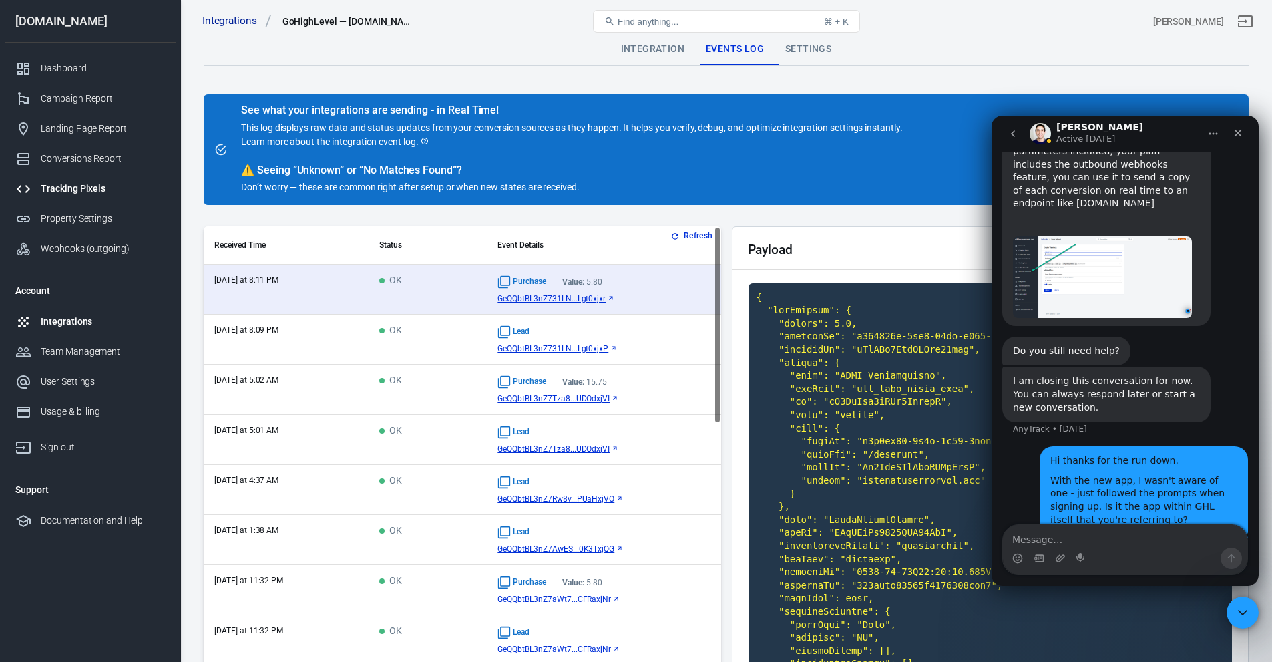
click at [86, 194] on div "Tracking Pixels" at bounding box center [103, 189] width 124 height 14
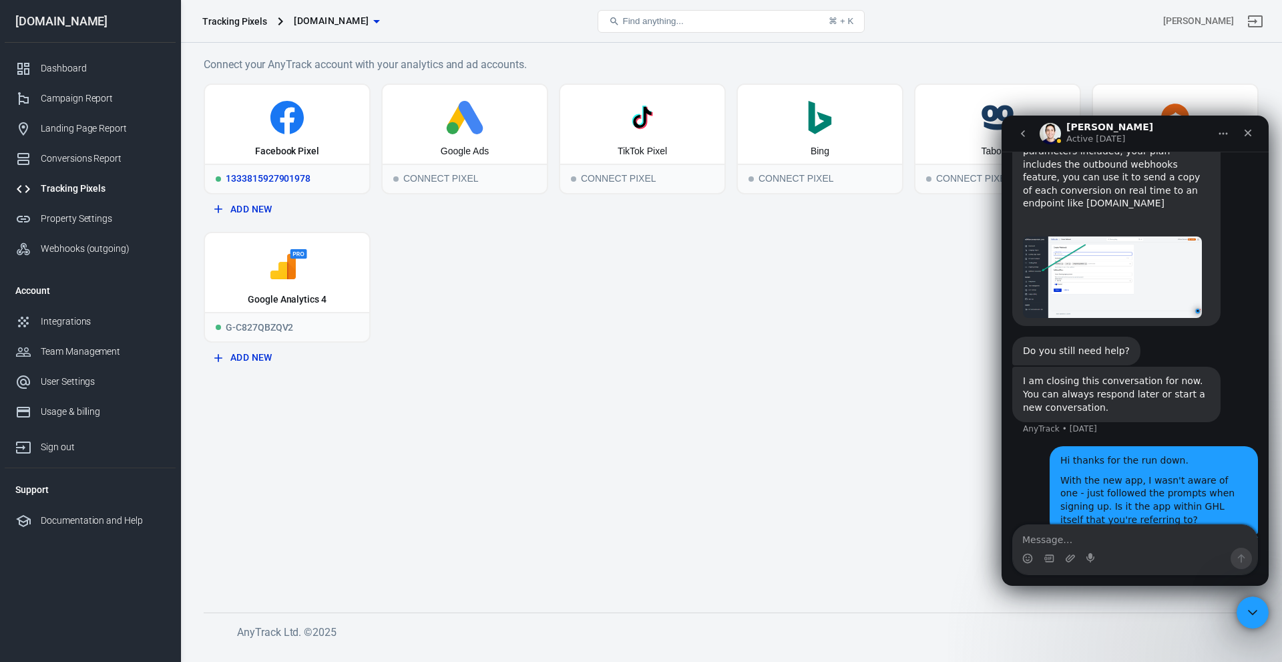
click at [272, 152] on div "Facebook Pixel" at bounding box center [287, 151] width 64 height 13
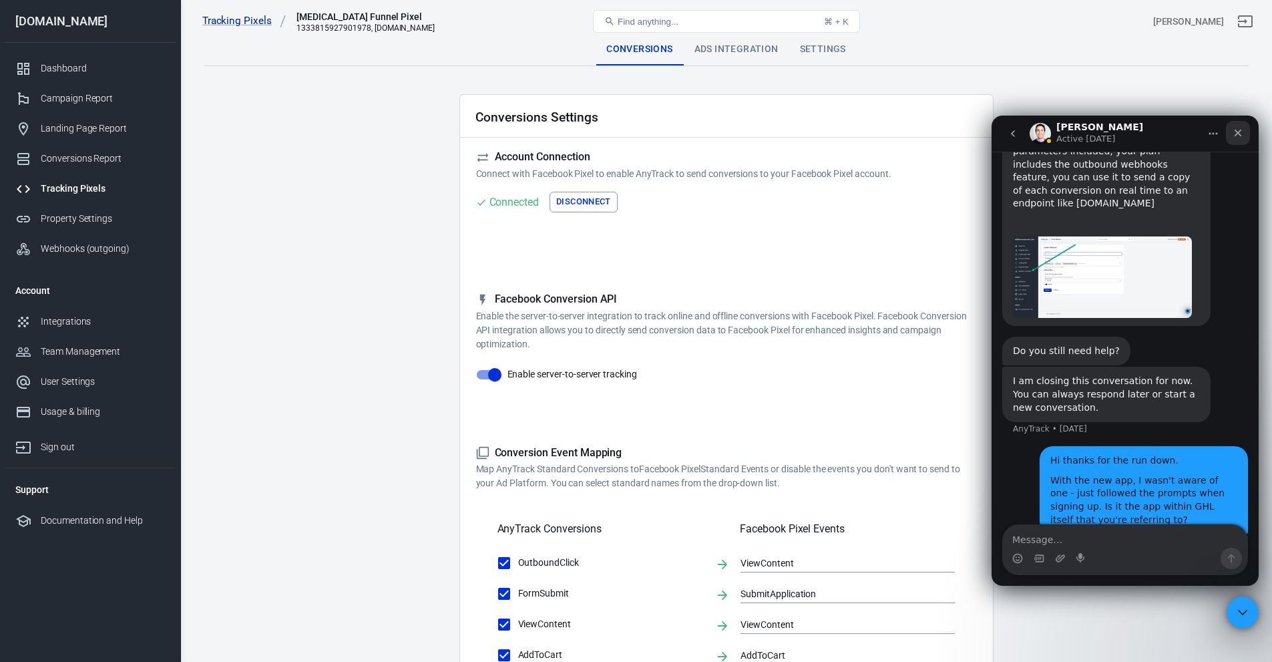
click at [1243, 137] on div "Close" at bounding box center [1238, 133] width 24 height 24
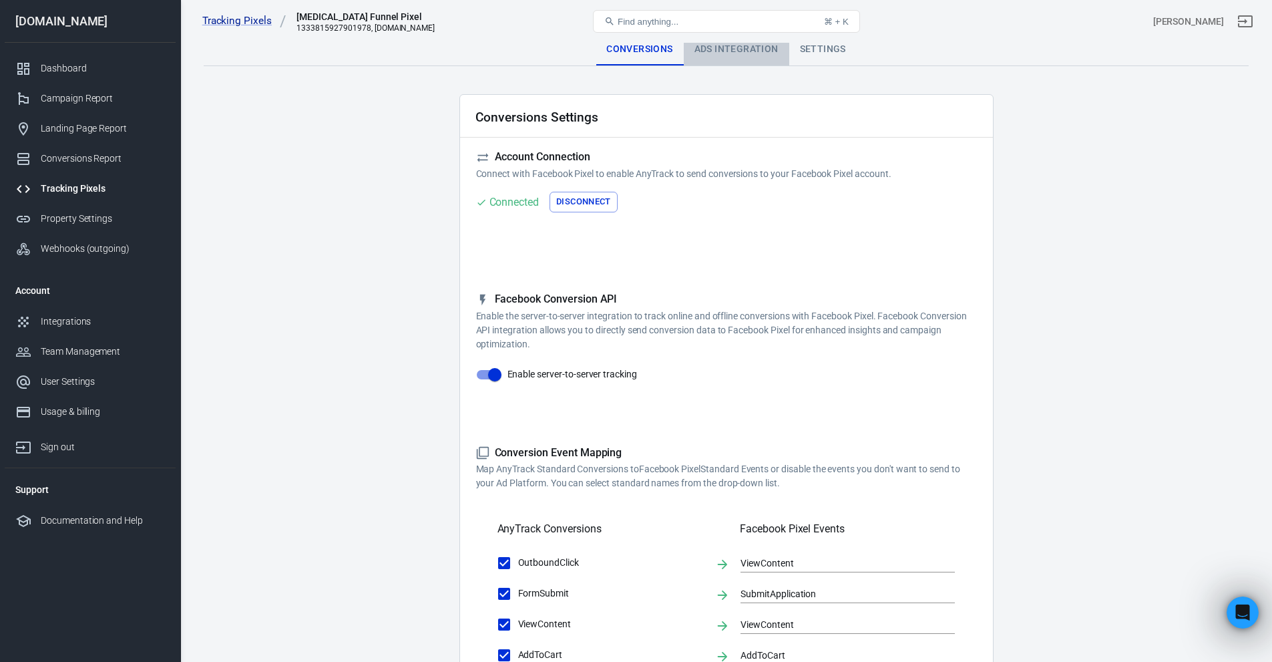
click at [714, 53] on div "Ads Integration" at bounding box center [737, 49] width 106 height 32
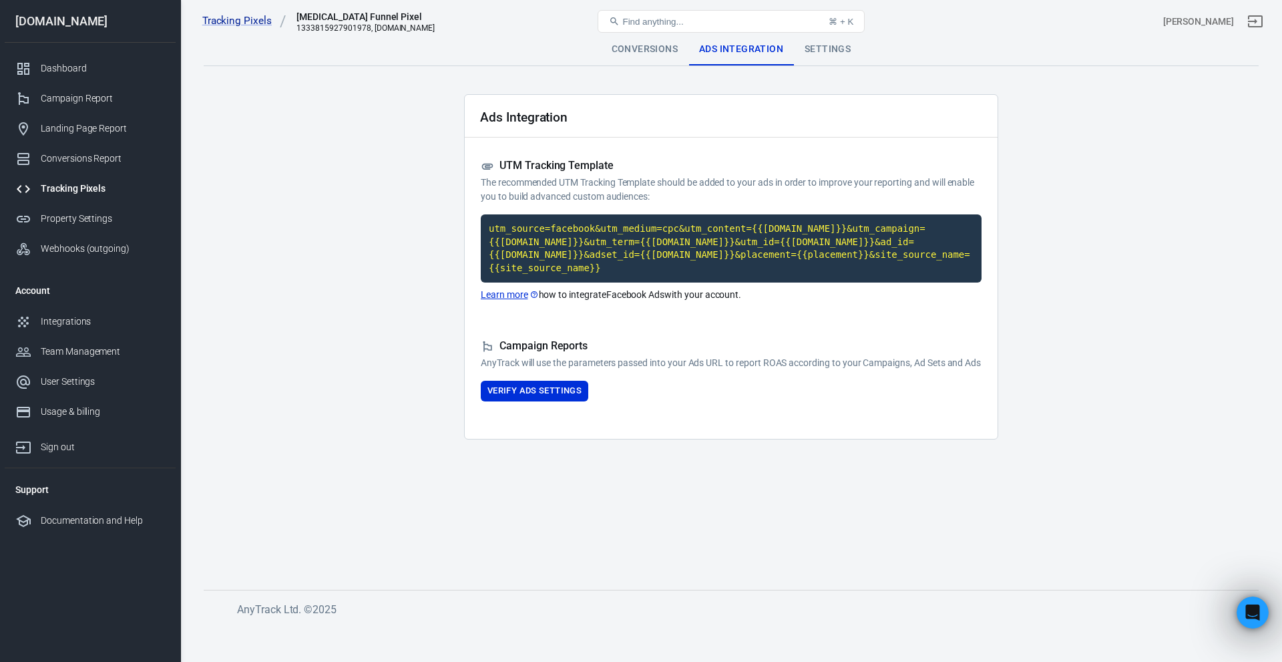
click at [836, 56] on div "Settings" at bounding box center [827, 49] width 67 height 32
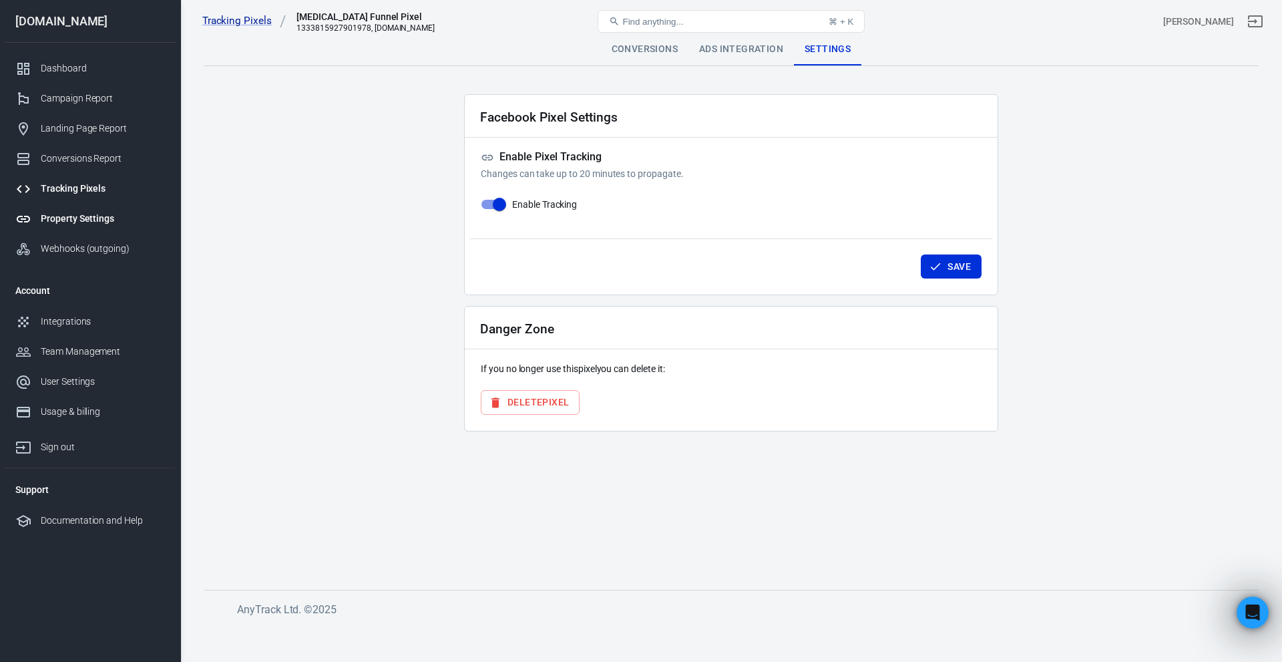
click at [85, 210] on link "Property Settings" at bounding box center [90, 219] width 171 height 30
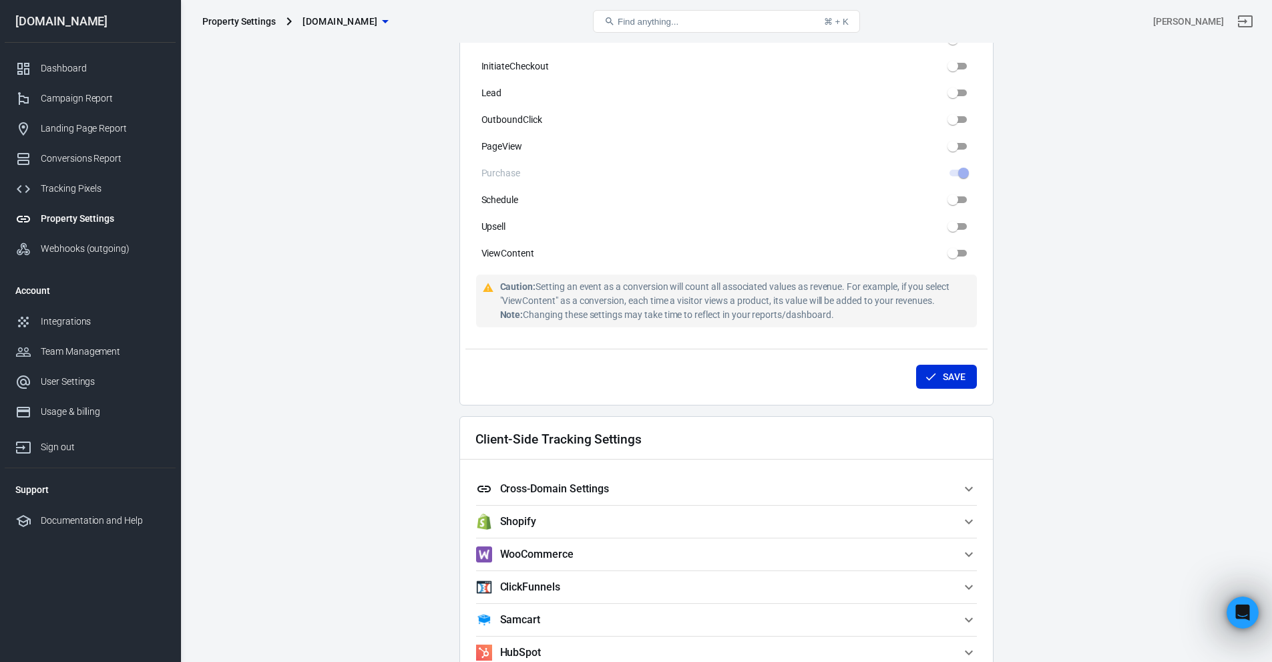
scroll to position [935, 0]
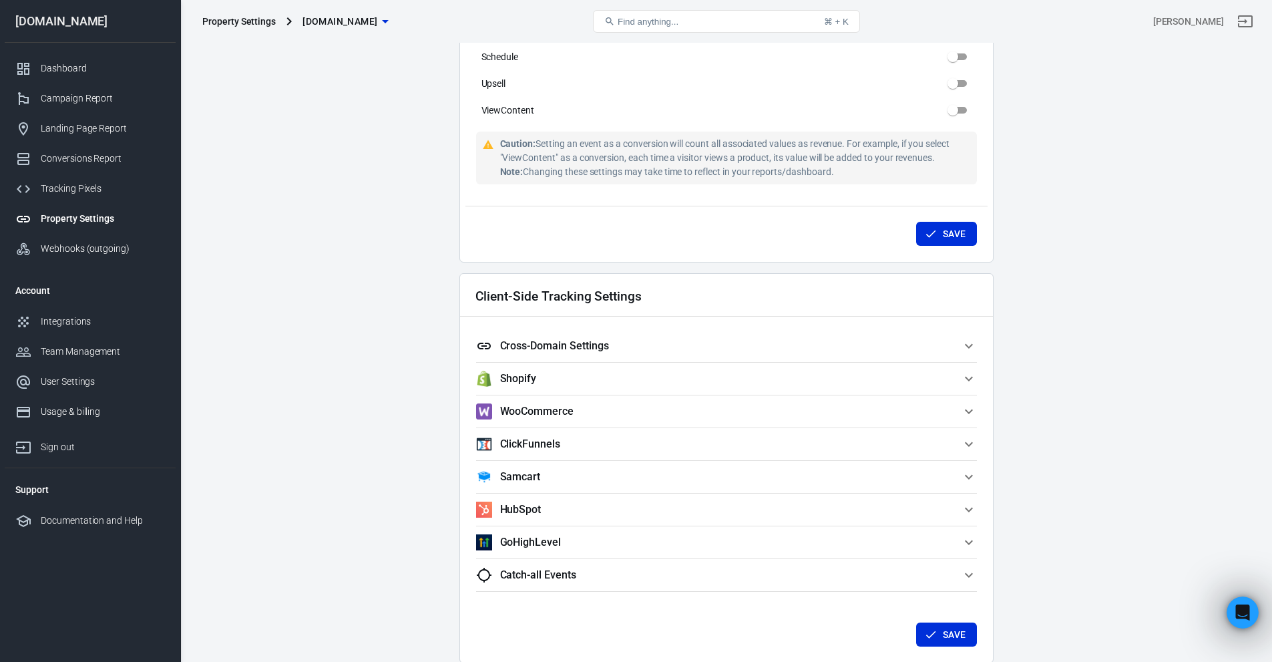
click at [594, 535] on span "GoHighLevel" at bounding box center [718, 542] width 485 height 16
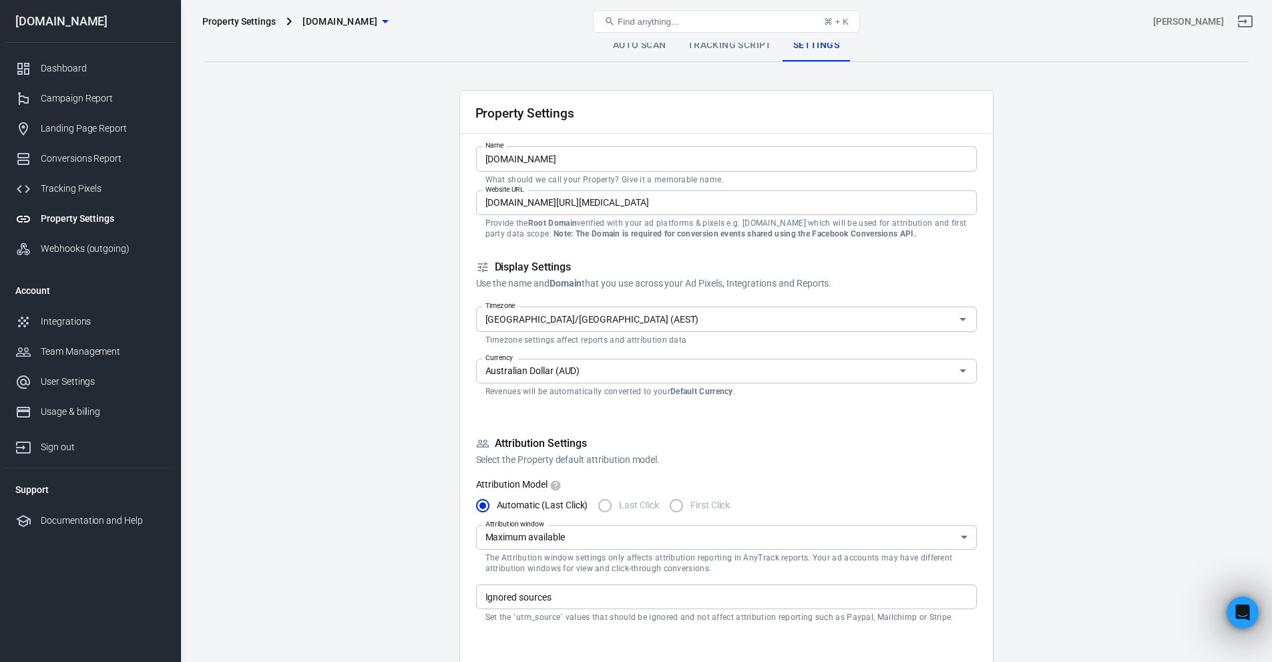
scroll to position [0, 0]
click at [705, 49] on link "Tracking Script" at bounding box center [730, 49] width 106 height 32
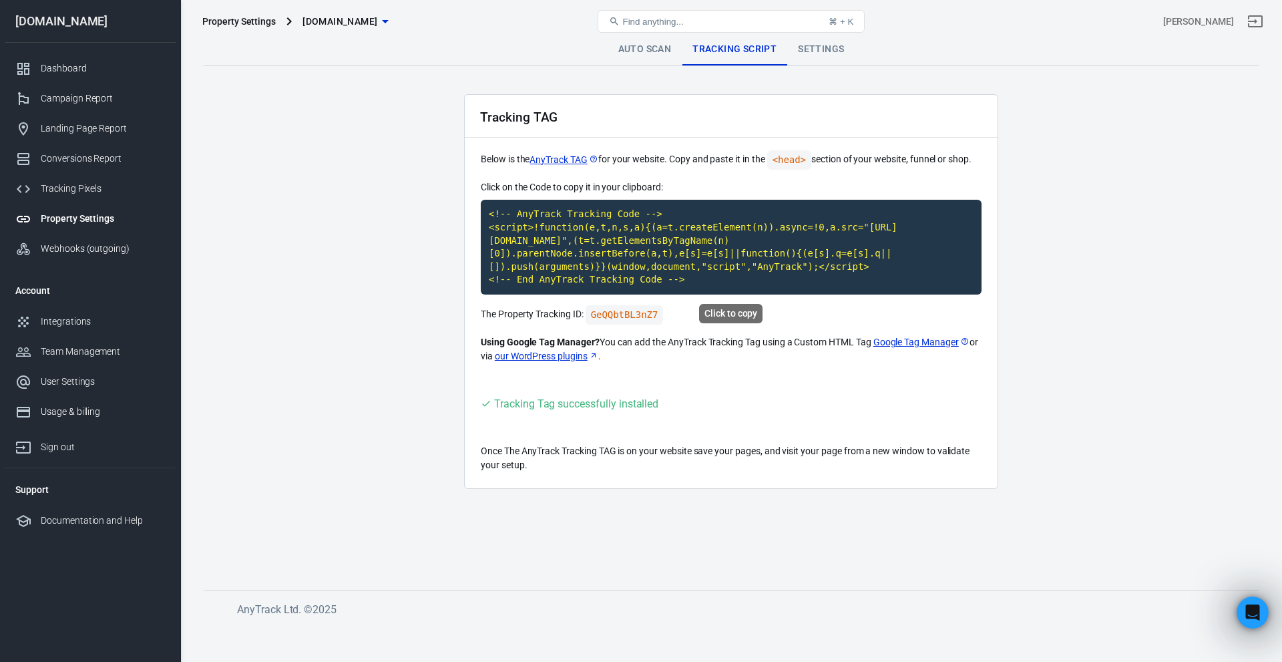
click at [694, 265] on code "<!-- AnyTrack Tracking Code --> <script>!function(e,t,n,s,a){(a=t.createElement…" at bounding box center [731, 247] width 501 height 95
click at [811, 52] on link "Settings" at bounding box center [820, 49] width 67 height 32
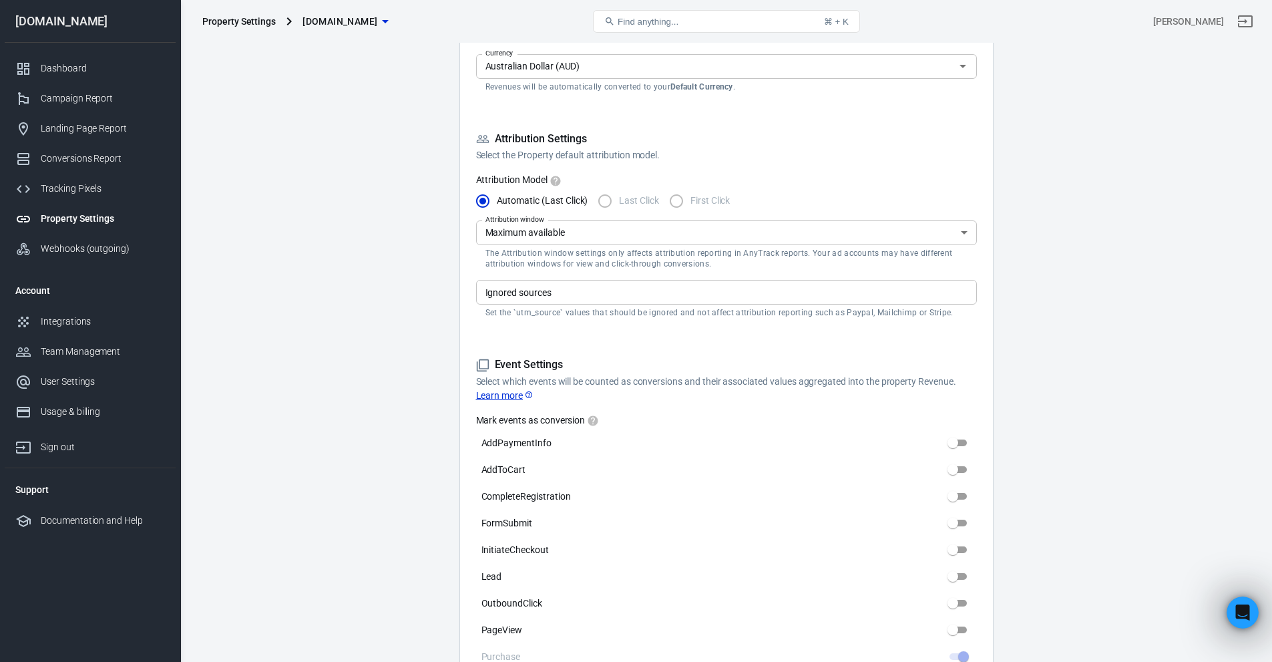
scroll to position [312, 0]
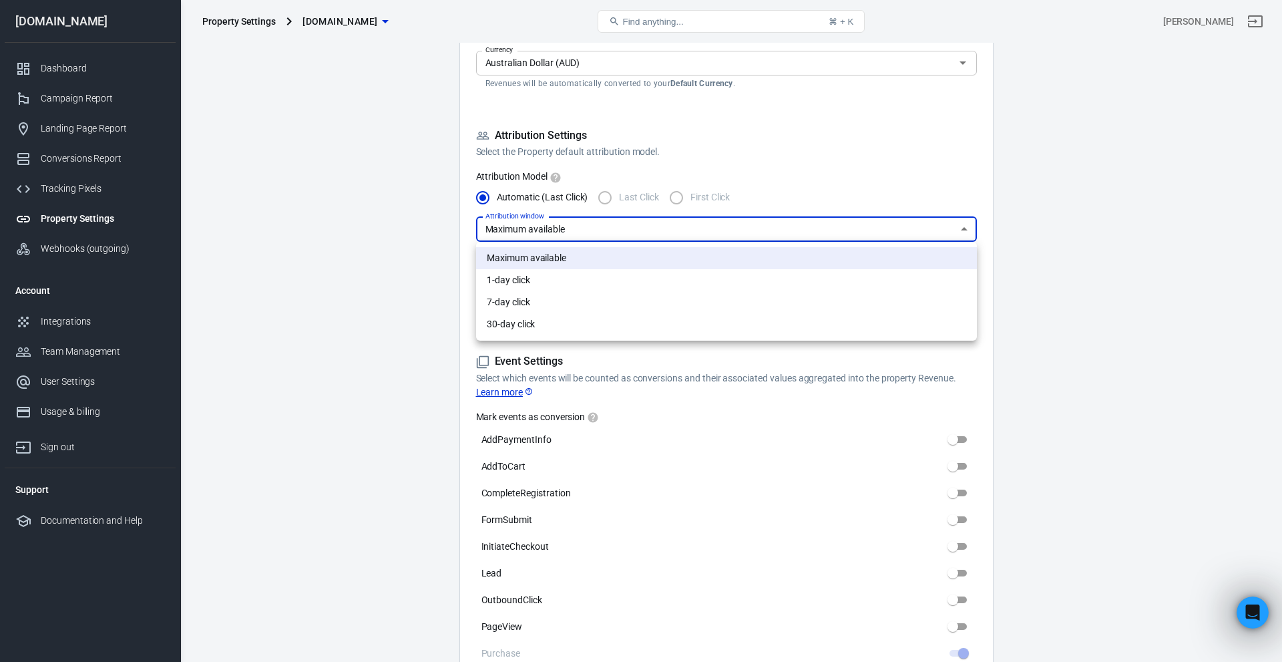
click at [630, 240] on body "Property Settings [DOMAIN_NAME] Find anything... ⌘ + K [PERSON_NAME] [DOMAIN_NA…" at bounding box center [641, 605] width 1282 height 1749
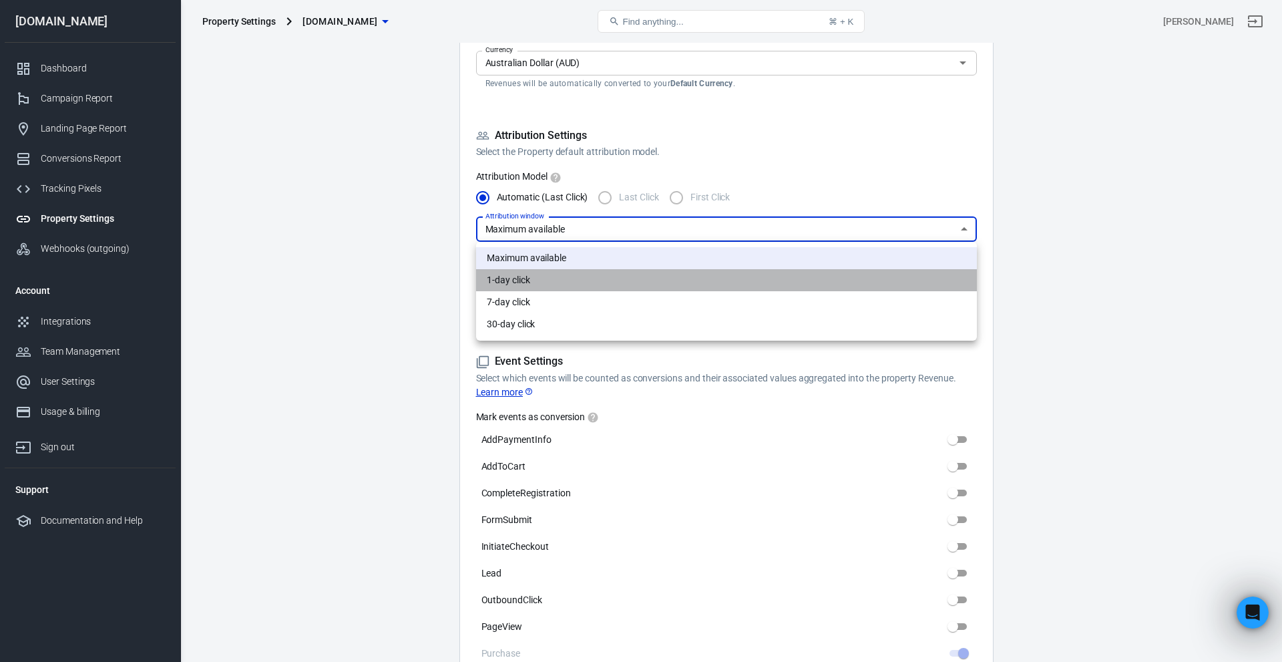
click at [646, 282] on li "1-day click" at bounding box center [726, 280] width 501 height 22
type input "1"
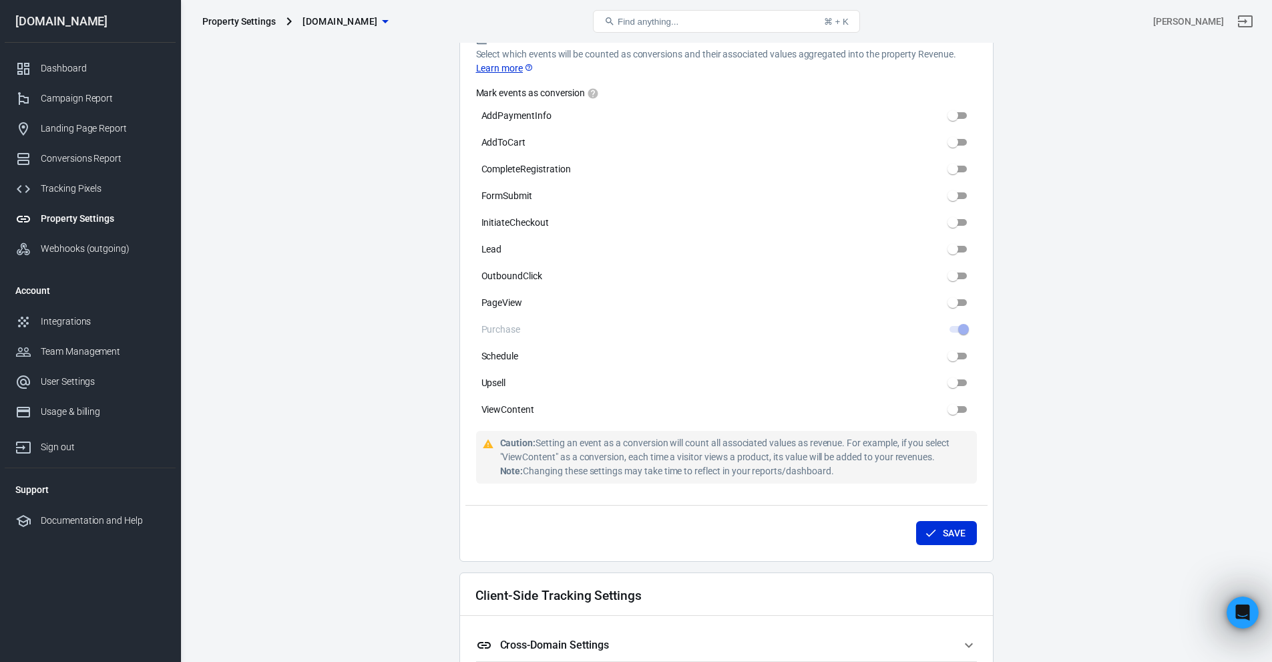
scroll to position [662, 0]
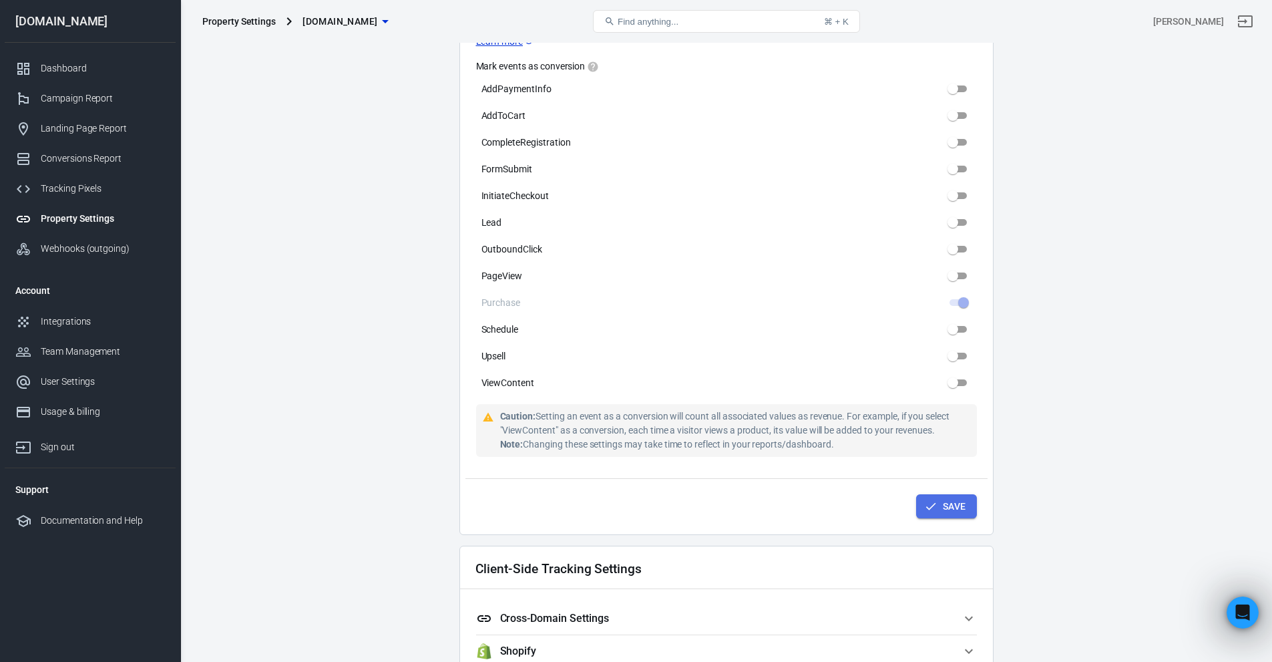
click at [946, 503] on button "Save" at bounding box center [946, 506] width 61 height 25
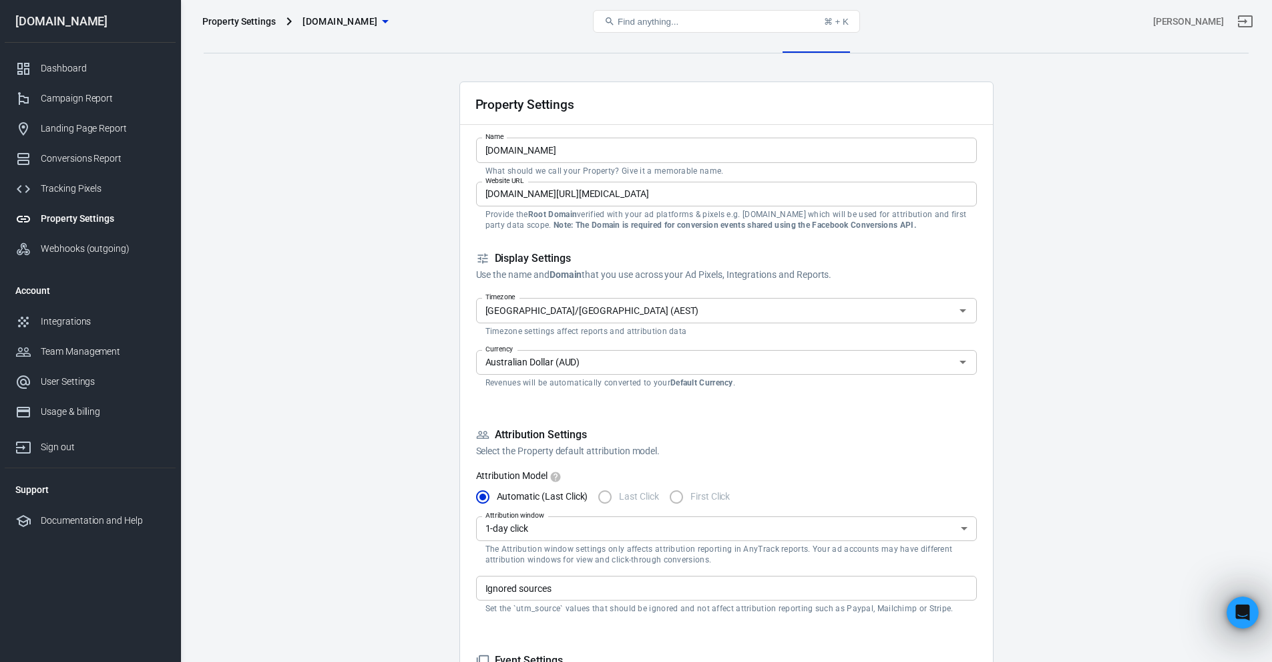
scroll to position [0, 0]
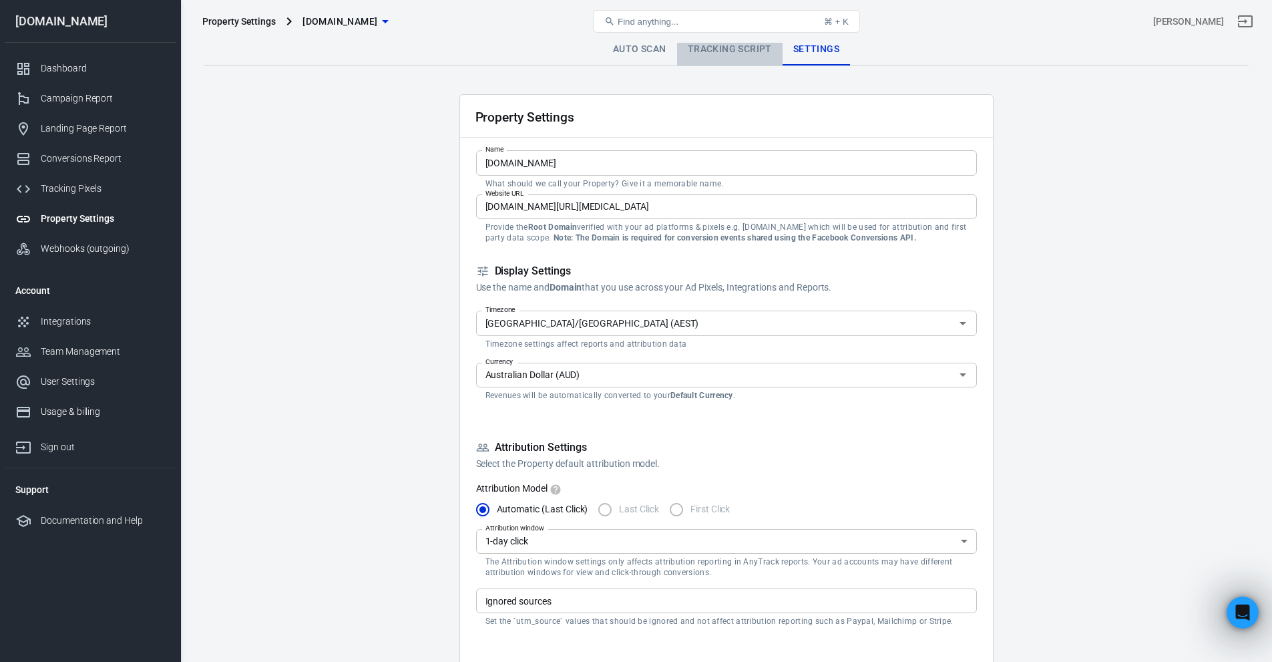
click at [723, 47] on link "Tracking Script" at bounding box center [730, 49] width 106 height 32
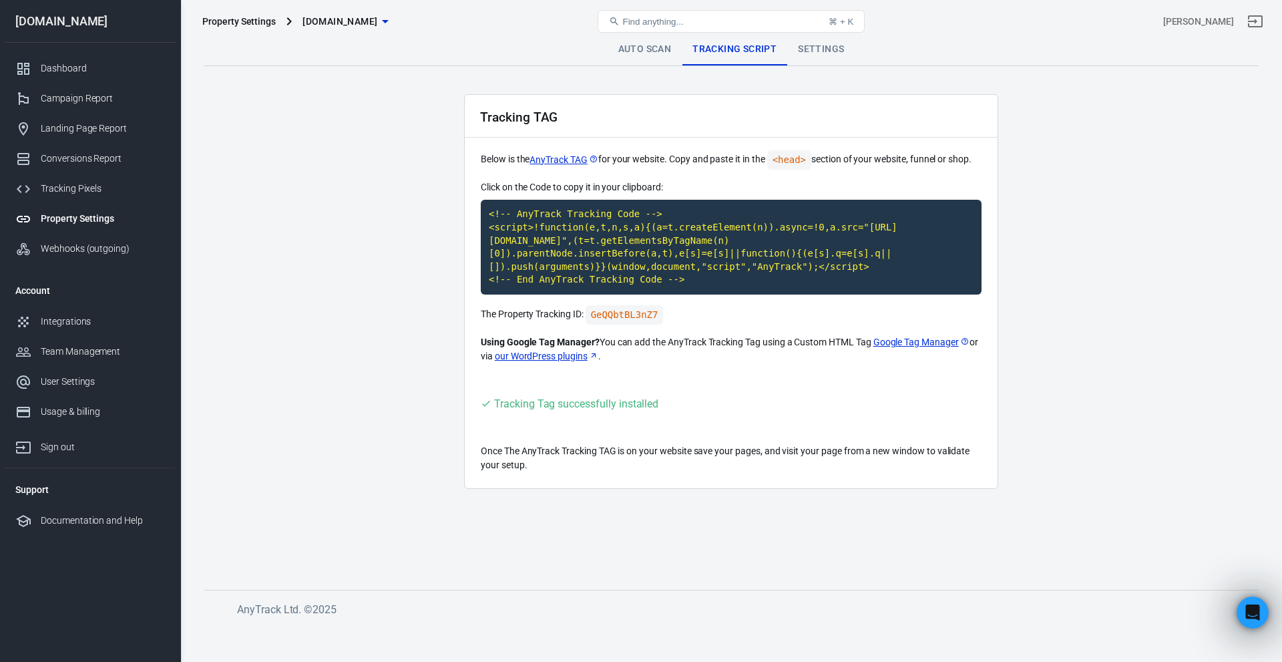
click at [660, 41] on div "Property Settings [DOMAIN_NAME] Find anything... ⌘ + K [PERSON_NAME]" at bounding box center [731, 21] width 1101 height 43
click at [656, 47] on link "Auto Scan" at bounding box center [645, 49] width 75 height 32
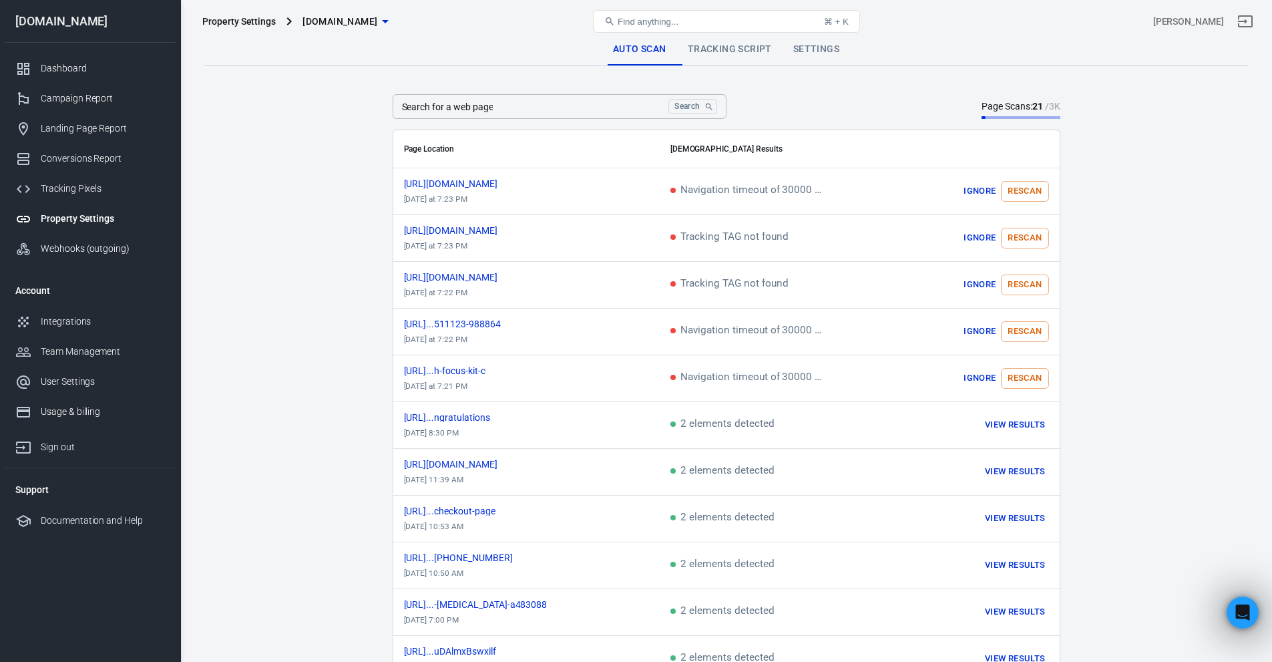
click at [227, 11] on div "Property Settings [DOMAIN_NAME]" at bounding box center [371, 21] width 349 height 32
click at [246, 13] on div "Property Settings [DOMAIN_NAME]" at bounding box center [371, 21] width 349 height 32
click at [344, 23] on span "[DOMAIN_NAME]" at bounding box center [339, 21] width 75 height 17
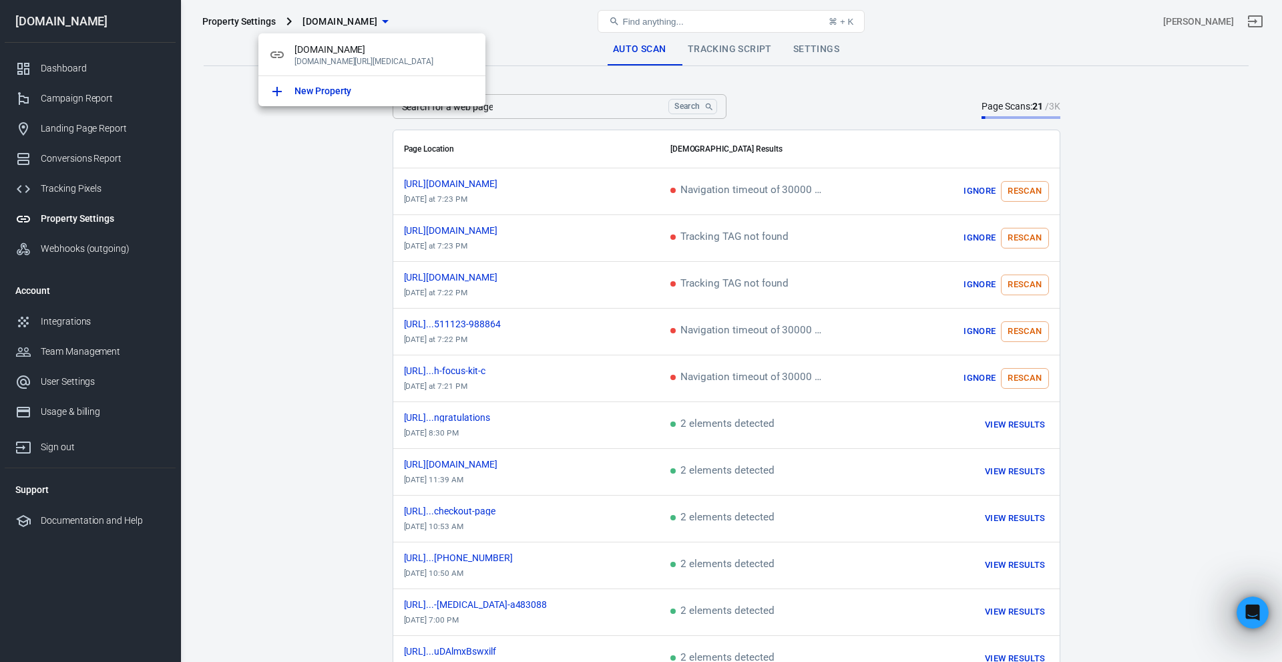
click at [344, 23] on div at bounding box center [641, 331] width 1282 height 662
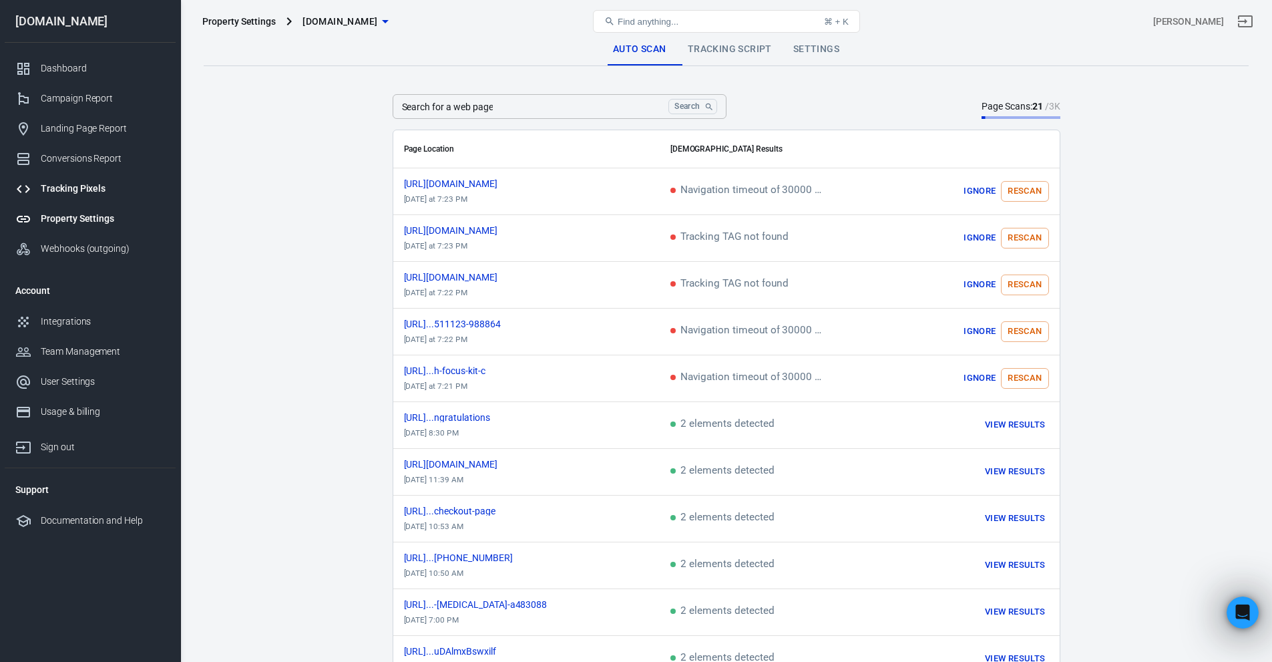
click at [82, 187] on div "Tracking Pixels" at bounding box center [103, 189] width 124 height 14
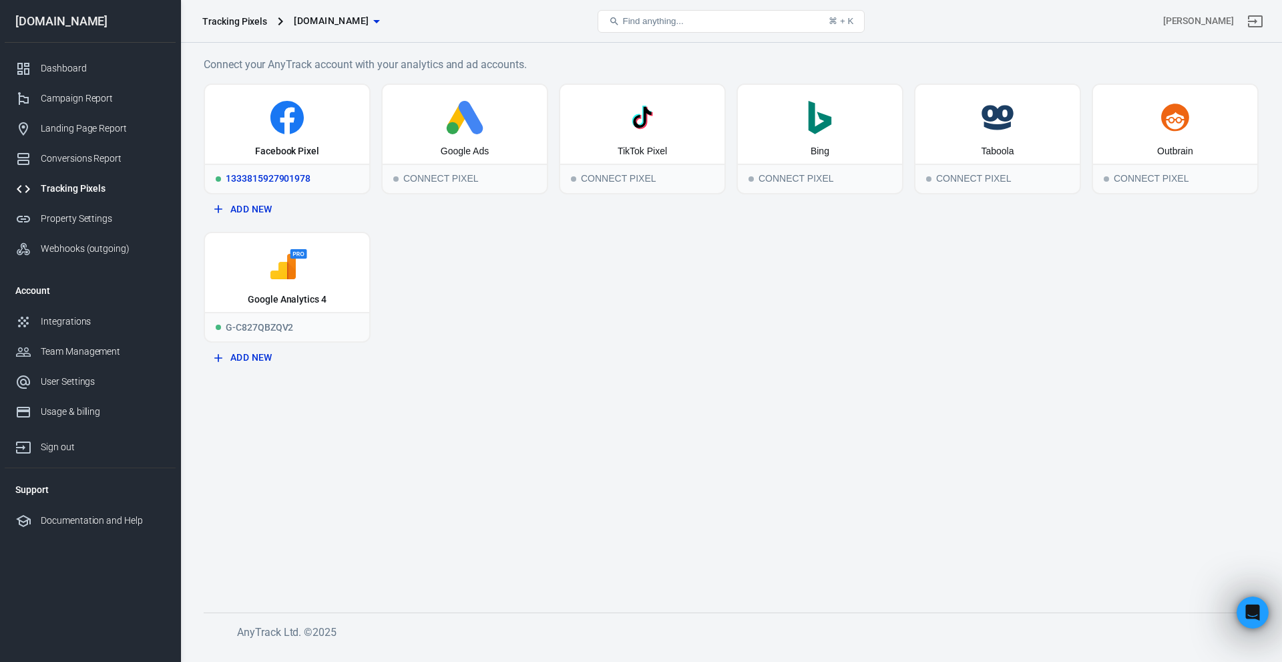
click at [302, 142] on div "Facebook Pixel" at bounding box center [287, 124] width 164 height 79
